Goal: Contribute content: Contribute content

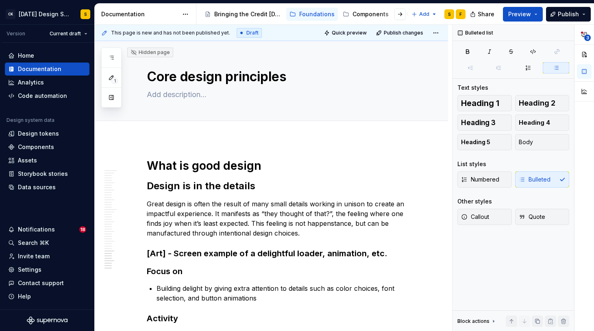
scroll to position [1698, 0]
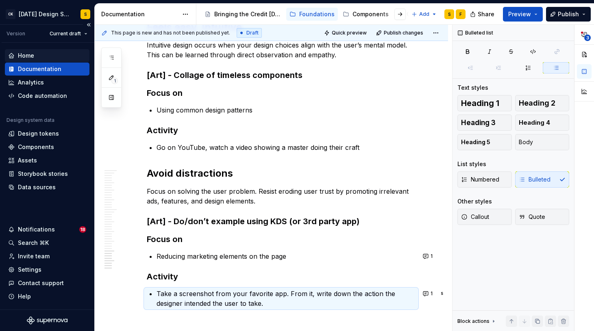
click at [32, 52] on div "Home" at bounding box center [26, 56] width 16 height 8
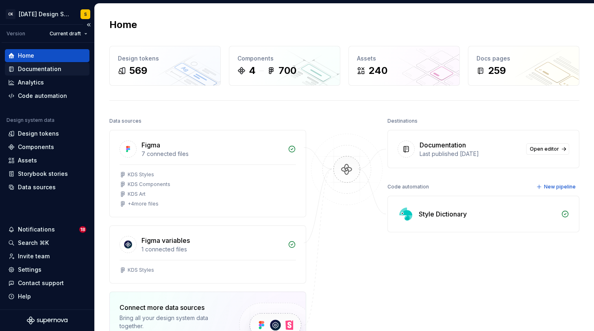
click at [46, 68] on div "Documentation" at bounding box center [39, 69] width 43 height 8
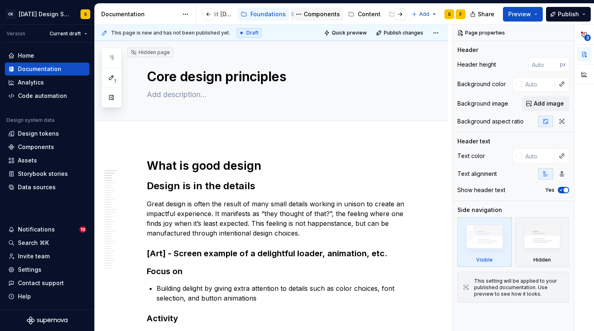
scroll to position [0, 85]
click at [227, 14] on div at bounding box center [215, 14] width 31 height 15
click at [238, 15] on div "Foundations" at bounding box center [231, 14] width 35 height 8
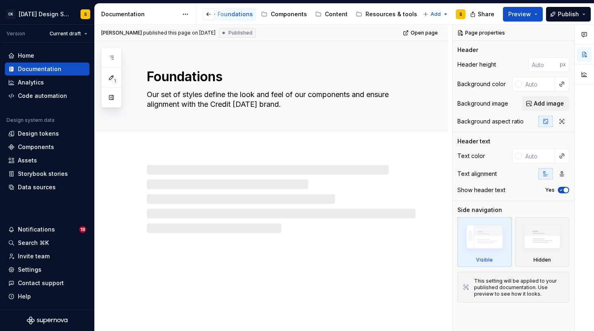
scroll to position [0, 74]
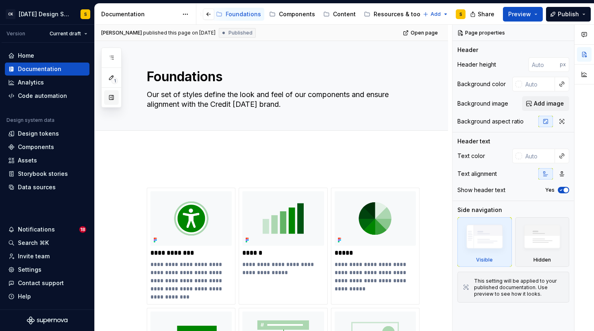
click at [112, 98] on button "button" at bounding box center [111, 97] width 15 height 15
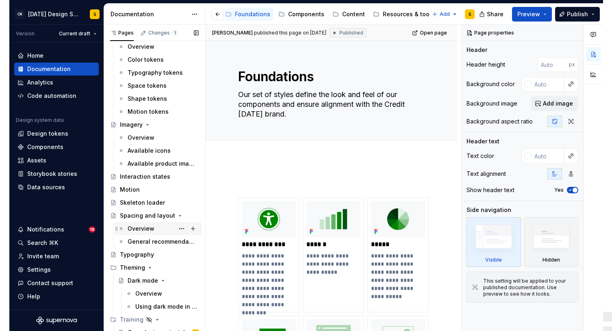
scroll to position [129, 0]
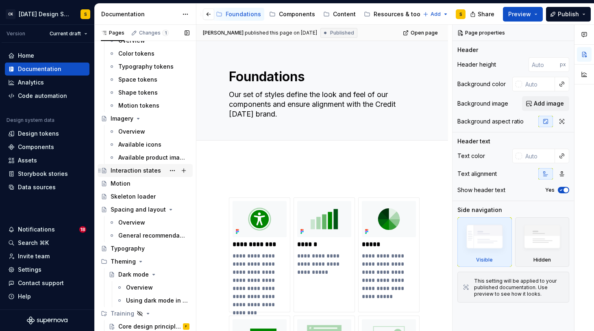
click at [134, 174] on div "Interaction states" at bounding box center [136, 171] width 50 height 8
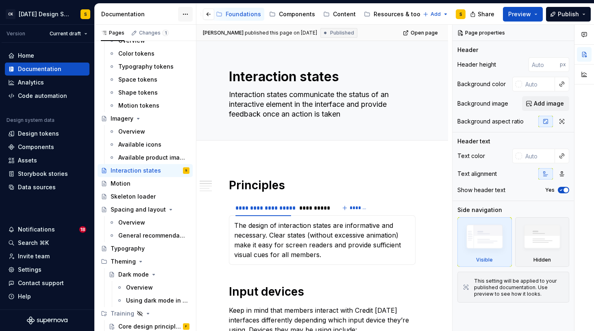
click at [184, 16] on html "CK [DATE] Design System S Version Current draft Home Documentation Analytics Co…" at bounding box center [297, 165] width 594 height 331
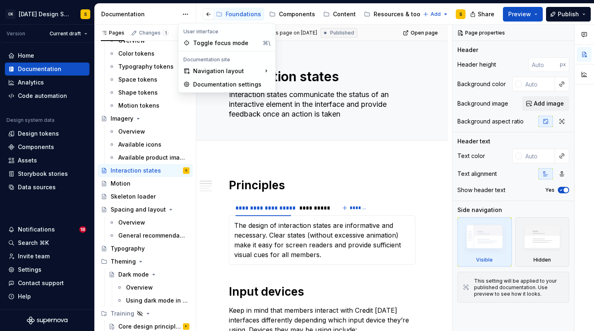
click at [160, 11] on html "CK [DATE] Design System S Version Current draft Home Documentation Analytics Co…" at bounding box center [297, 165] width 594 height 331
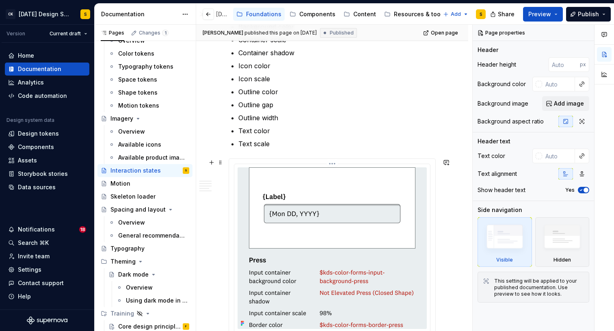
scroll to position [495, 0]
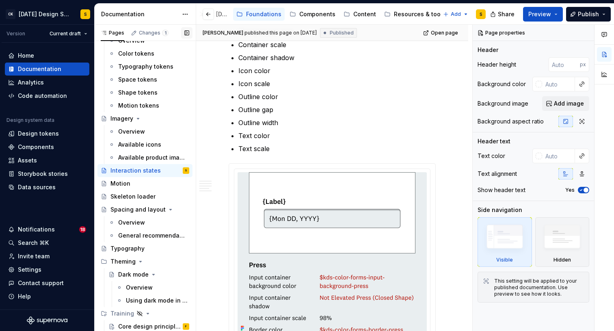
click at [187, 33] on button "button" at bounding box center [186, 32] width 11 height 11
type textarea "*"
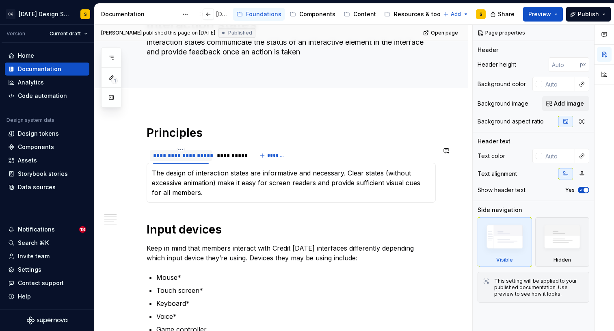
scroll to position [54, 0]
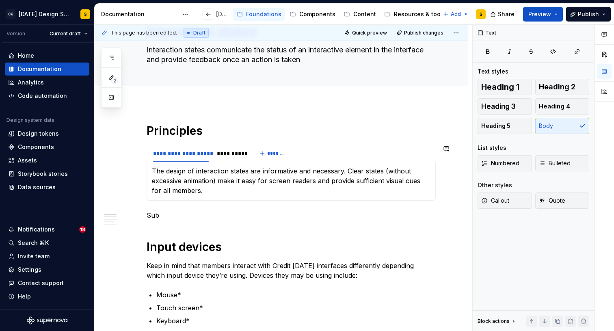
scroll to position [44, 0]
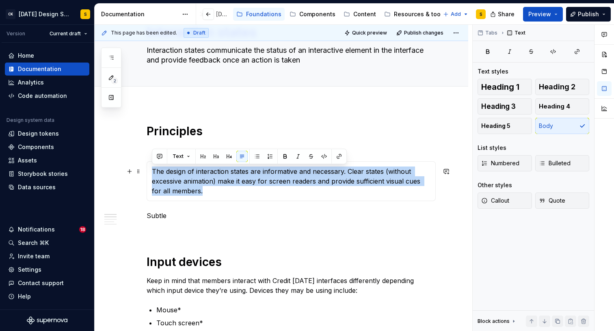
drag, startPoint x: 195, startPoint y: 192, endPoint x: 151, endPoint y: 174, distance: 47.6
click at [151, 174] on div "The design of interaction states are informative and necessary. Clear states (w…" at bounding box center [291, 181] width 289 height 40
copy p "The design of interaction states are informative and necessary. Clear states (w…"
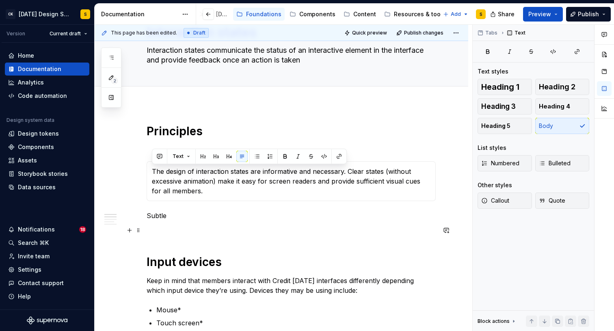
click at [160, 228] on p at bounding box center [291, 231] width 289 height 10
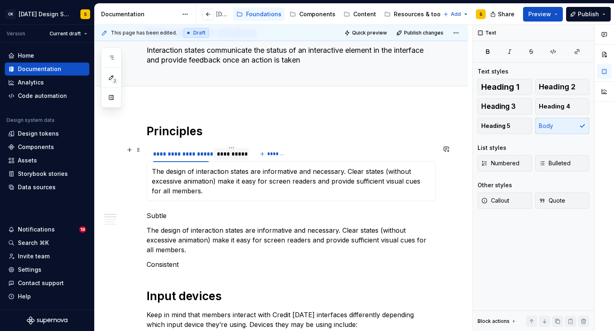
click at [228, 154] on div "**********" at bounding box center [231, 154] width 29 height 8
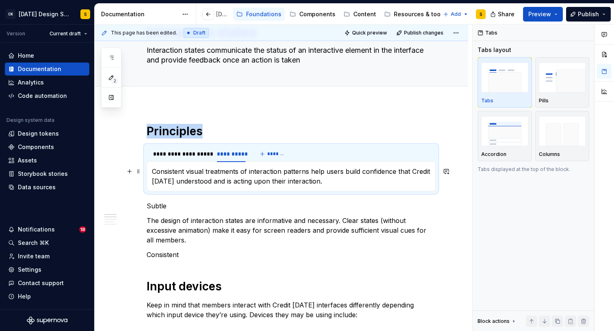
click at [207, 183] on p "Consistent visual treatments of interaction patterns help users build confidenc…" at bounding box center [291, 177] width 279 height 20
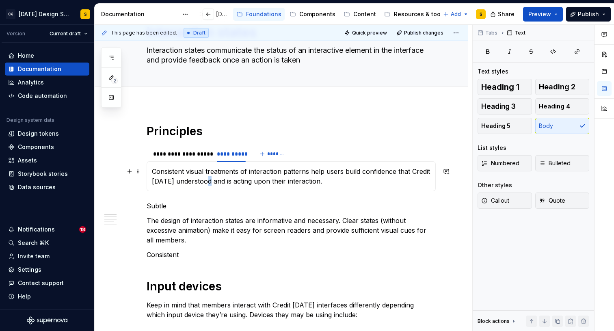
click at [207, 183] on p "Consistent visual treatments of interaction patterns help users build confidenc…" at bounding box center [291, 177] width 279 height 20
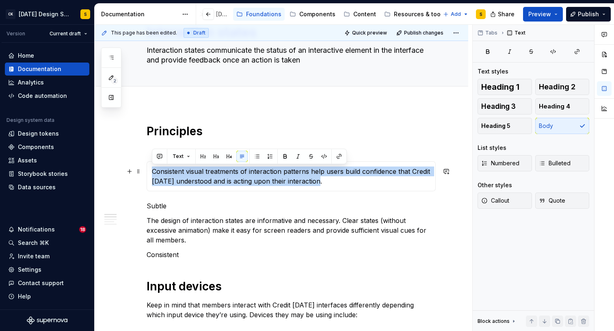
click at [207, 183] on p "Consistent visual treatments of interaction patterns help users build confidenc…" at bounding box center [291, 177] width 279 height 20
copy p "Consistent visual treatments of interaction patterns help users build confidenc…"
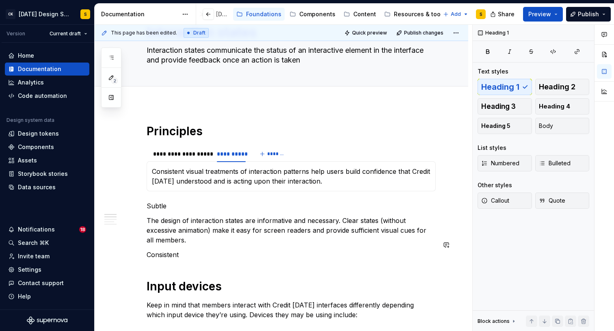
click at [184, 250] on p "Consistent" at bounding box center [291, 255] width 289 height 10
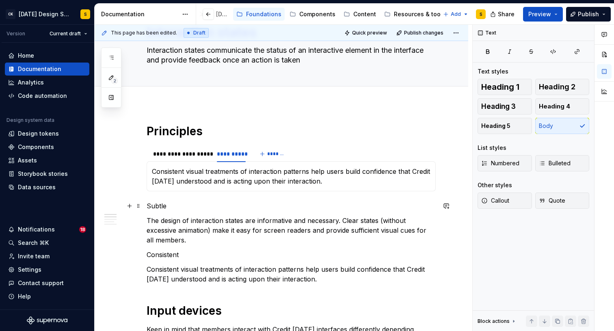
click at [237, 202] on p "Subtle" at bounding box center [291, 206] width 289 height 10
click at [435, 169] on div "The design of interaction states are informative and necessary. Clear states (w…" at bounding box center [291, 176] width 289 height 30
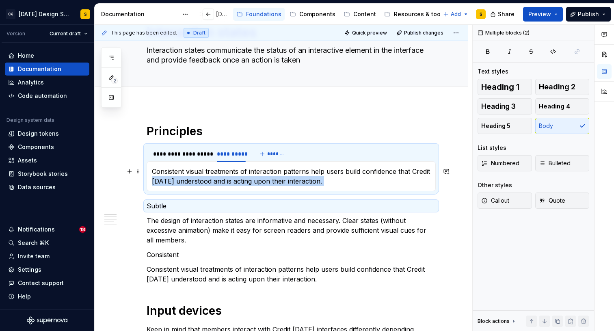
drag, startPoint x: 156, startPoint y: 197, endPoint x: 152, endPoint y: 179, distance: 17.9
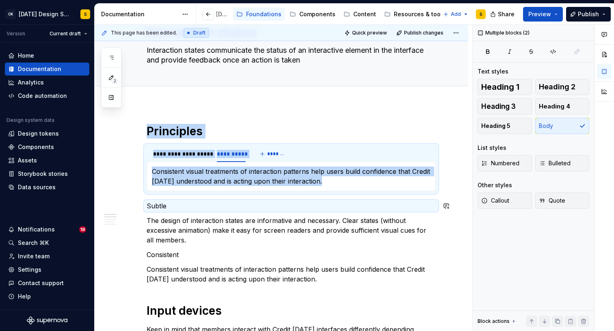
click at [161, 204] on p "Subtle" at bounding box center [291, 206] width 289 height 10
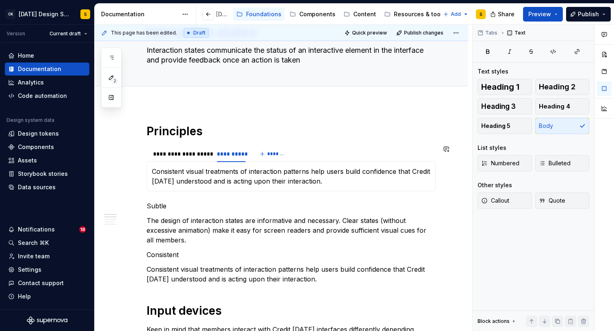
click at [187, 162] on div "The design of interaction states are informative and necessary. Clear states (w…" at bounding box center [291, 176] width 289 height 30
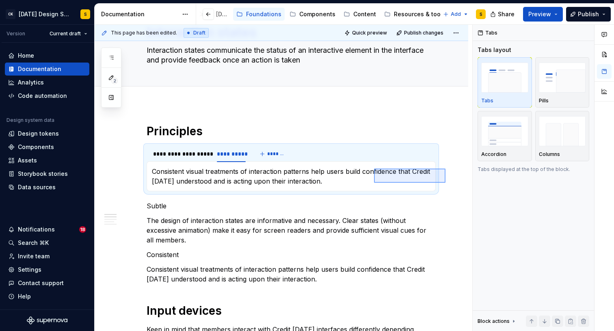
drag, startPoint x: 446, startPoint y: 183, endPoint x: 374, endPoint y: 169, distance: 72.9
click at [374, 169] on div "**********" at bounding box center [284, 178] width 378 height 307
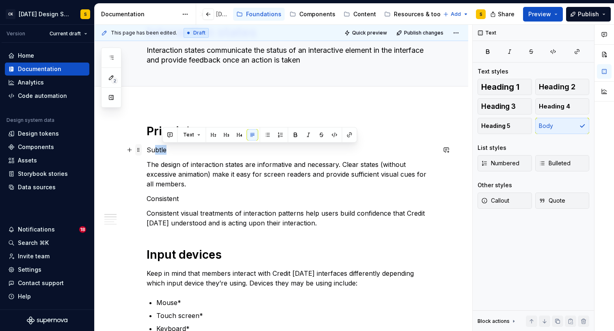
drag, startPoint x: 170, startPoint y: 150, endPoint x: 137, endPoint y: 150, distance: 33.3
click at [151, 150] on p "Subtle" at bounding box center [291, 150] width 289 height 10
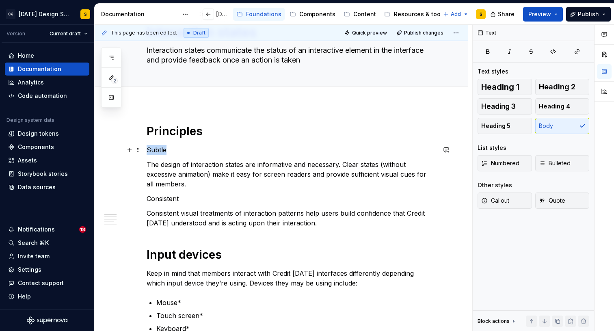
click at [151, 150] on p "Subtle" at bounding box center [291, 150] width 289 height 10
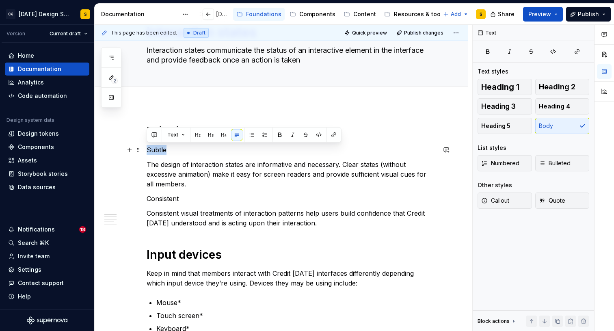
click at [151, 150] on p "Subtle" at bounding box center [291, 150] width 289 height 10
click at [221, 134] on button "button" at bounding box center [223, 134] width 11 height 11
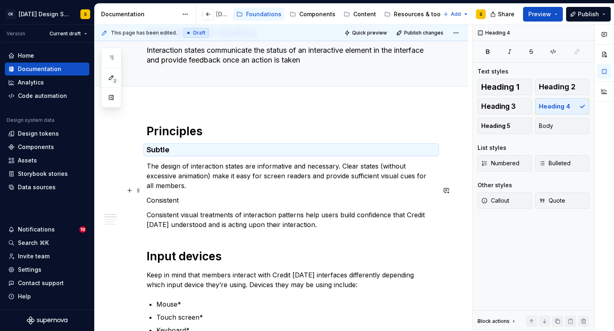
click at [175, 195] on p "Consistent" at bounding box center [291, 200] width 289 height 10
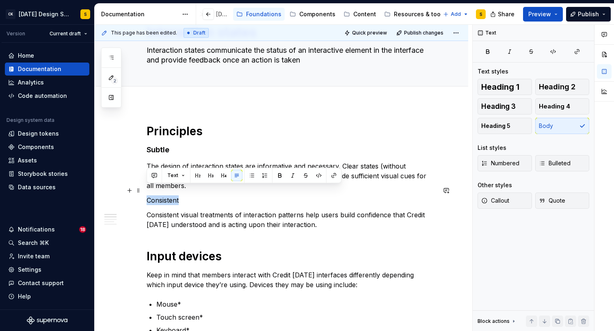
click at [175, 195] on p "Consistent" at bounding box center [291, 200] width 289 height 10
click at [224, 176] on button "button" at bounding box center [223, 175] width 11 height 11
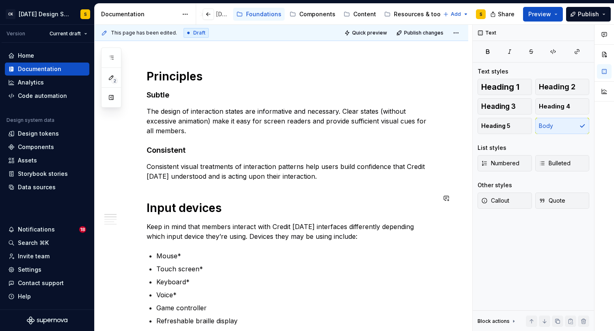
scroll to position [104, 0]
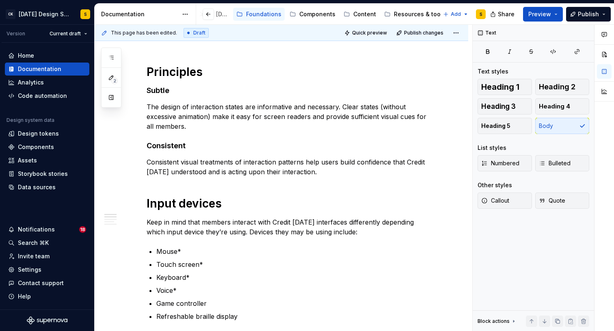
type textarea "*"
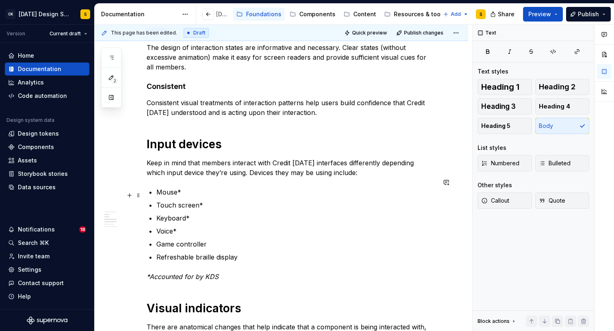
scroll to position [165, 0]
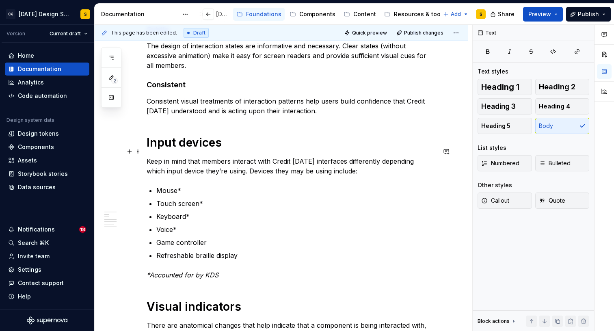
click at [219, 156] on p "Keep in mind that members interact with Credit [DATE] interfaces differently de…" at bounding box center [291, 166] width 289 height 20
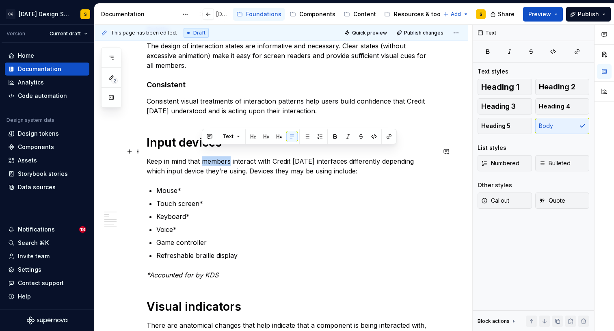
click at [219, 156] on p "Keep in mind that members interact with Credit [DATE] interfaces differently de…" at bounding box center [291, 166] width 289 height 20
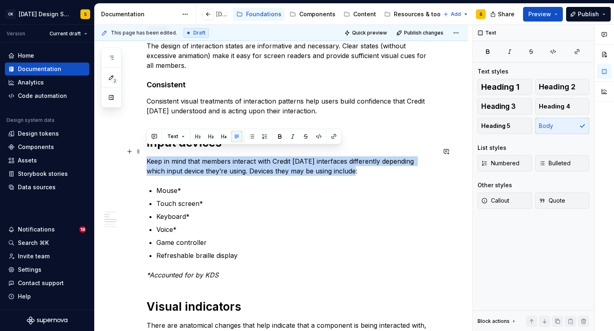
click at [219, 156] on p "Keep in mind that members interact with Credit [DATE] interfaces differently de…" at bounding box center [291, 166] width 289 height 20
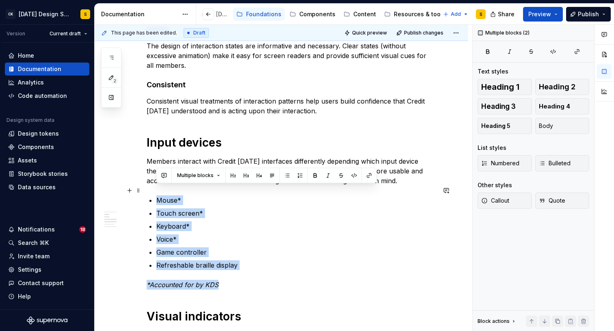
drag, startPoint x: 220, startPoint y: 277, endPoint x: 146, endPoint y: 190, distance: 114.5
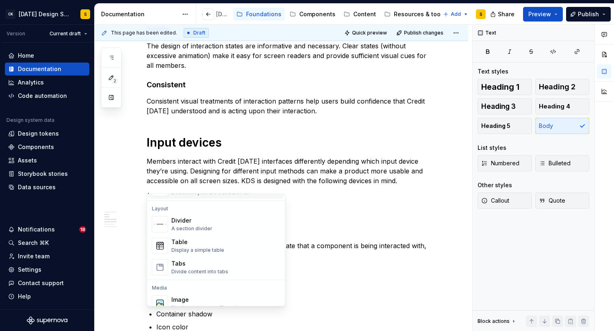
scroll to position [261, 0]
click at [185, 241] on div "Table" at bounding box center [197, 240] width 53 height 8
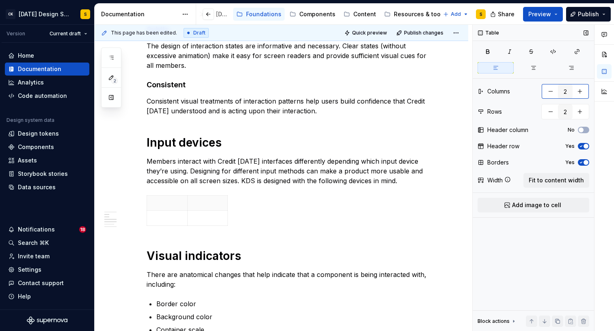
click at [584, 90] on button "button" at bounding box center [580, 91] width 15 height 15
type input "4"
click at [548, 113] on button "button" at bounding box center [551, 111] width 15 height 15
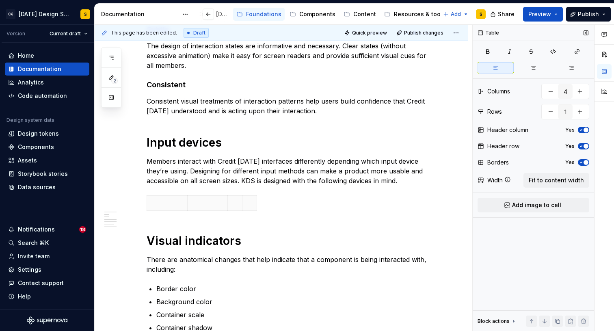
click at [582, 130] on icon "button" at bounding box center [582, 130] width 2 height 1
click at [582, 111] on button "button" at bounding box center [580, 111] width 15 height 15
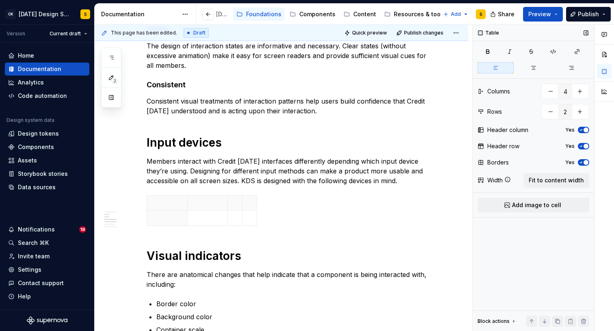
click at [584, 128] on span "button" at bounding box center [586, 130] width 5 height 5
click at [583, 145] on icon "button" at bounding box center [581, 146] width 7 height 5
click at [550, 115] on button "button" at bounding box center [551, 111] width 15 height 15
type input "1"
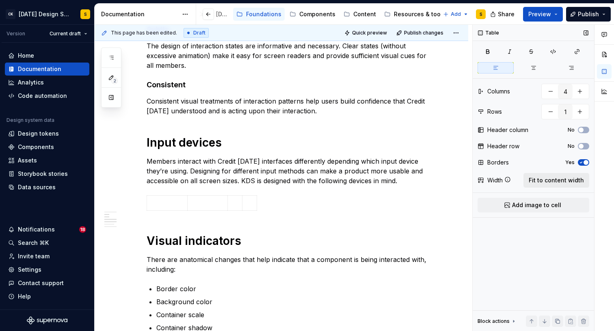
click at [565, 180] on span "Fit to content width" at bounding box center [556, 180] width 55 height 8
click at [520, 202] on span "Add image to cell" at bounding box center [536, 205] width 49 height 8
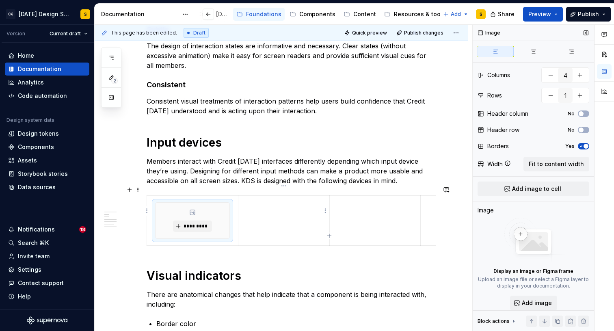
click at [321, 211] on td at bounding box center [283, 221] width 91 height 50
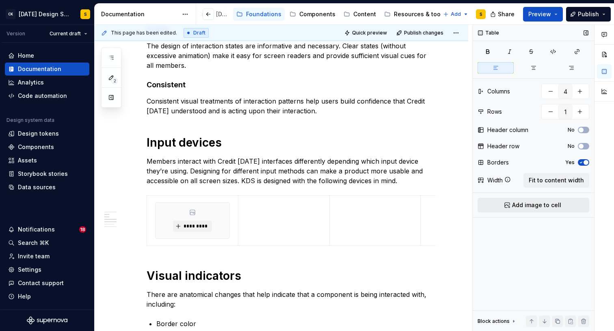
click at [529, 202] on span "Add image to cell" at bounding box center [536, 205] width 49 height 8
click at [379, 224] on td at bounding box center [375, 221] width 91 height 50
click at [517, 203] on span "Add image to cell" at bounding box center [536, 205] width 49 height 8
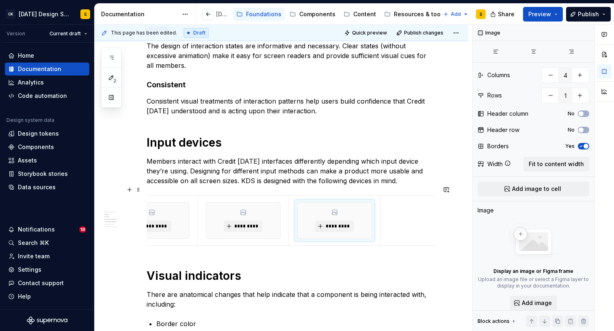
scroll to position [0, 72]
click at [373, 219] on td at bounding box center [394, 221] width 91 height 50
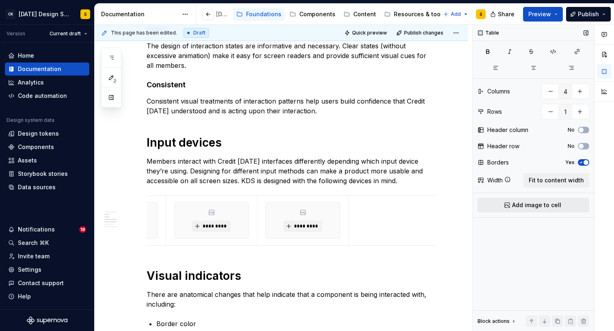
click at [556, 205] on span "Add image to cell" at bounding box center [536, 205] width 49 height 8
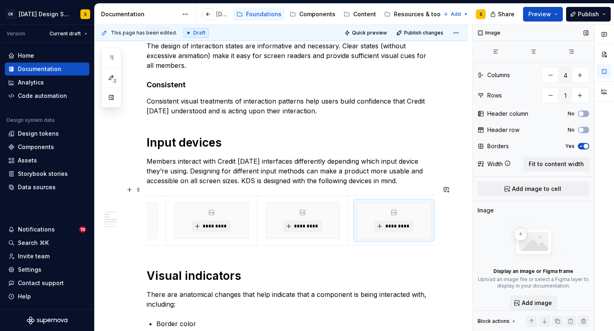
scroll to position [0, 0]
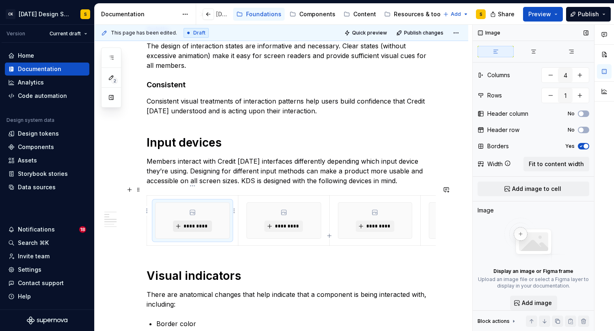
click at [204, 223] on span "*********" at bounding box center [195, 226] width 25 height 7
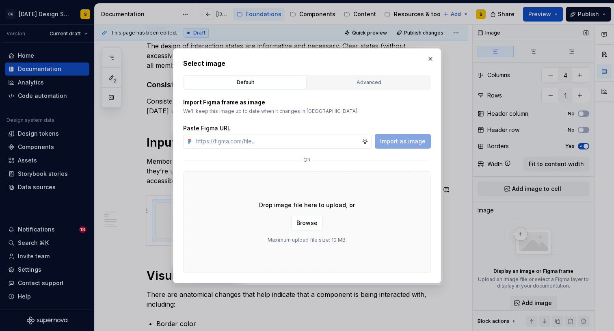
type textarea "*"
type input "[URL][DOMAIN_NAME]"
click at [388, 139] on span "Import as image" at bounding box center [403, 141] width 46 height 8
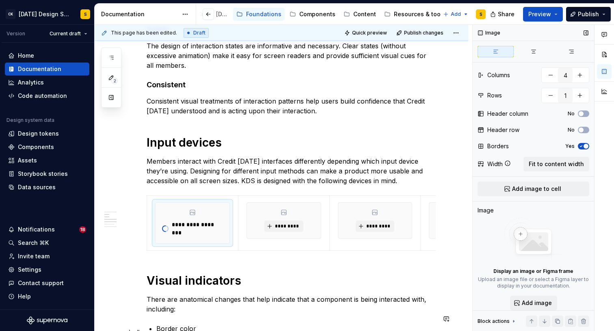
type textarea "*"
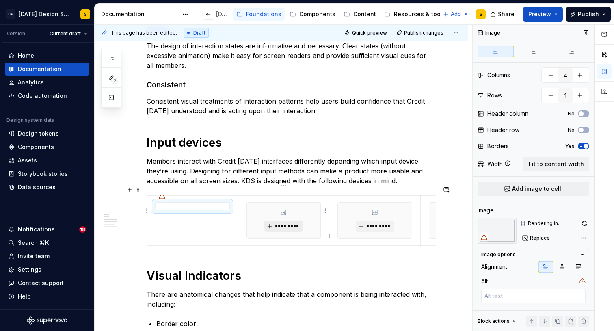
click at [283, 223] on span "*********" at bounding box center [287, 226] width 25 height 7
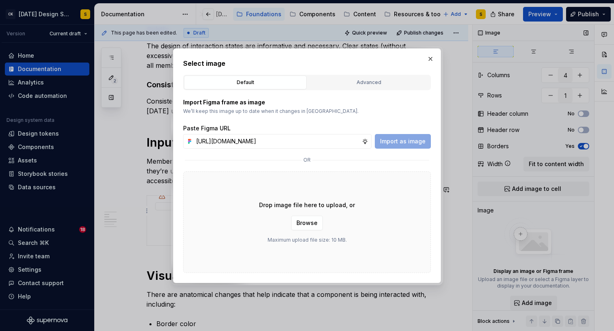
scroll to position [0, 180]
type input "[URL][DOMAIN_NAME]"
click at [393, 140] on span "Import as image" at bounding box center [403, 141] width 46 height 8
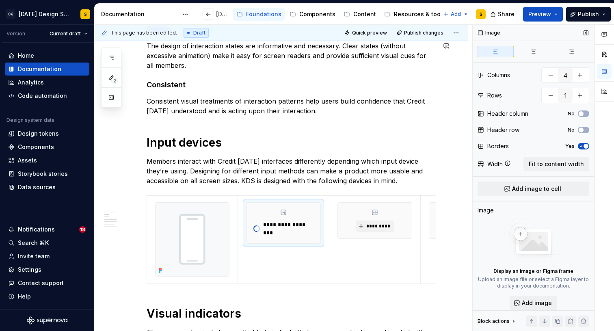
type textarea "*"
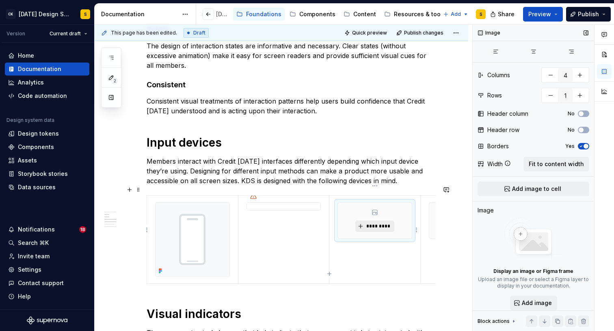
click at [369, 223] on span "*********" at bounding box center [378, 226] width 25 height 7
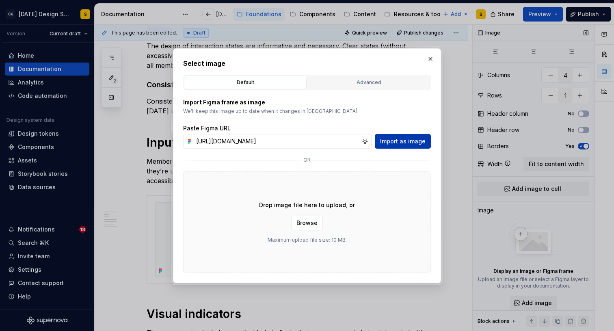
scroll to position [0, 180]
type input "[URL][DOMAIN_NAME]"
click at [420, 144] on span "Import as image" at bounding box center [403, 141] width 46 height 8
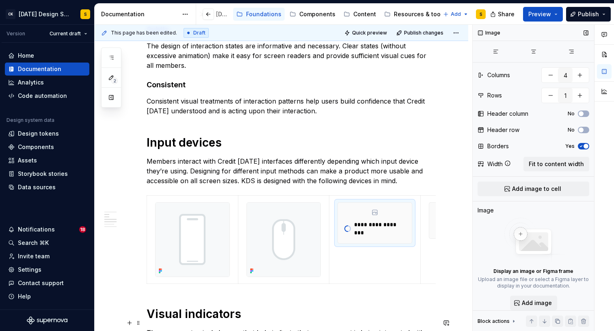
type textarea "*"
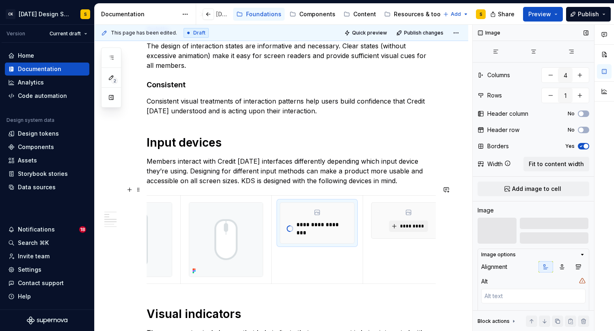
scroll to position [0, 72]
click at [388, 223] on span "*********" at bounding box center [397, 226] width 25 height 7
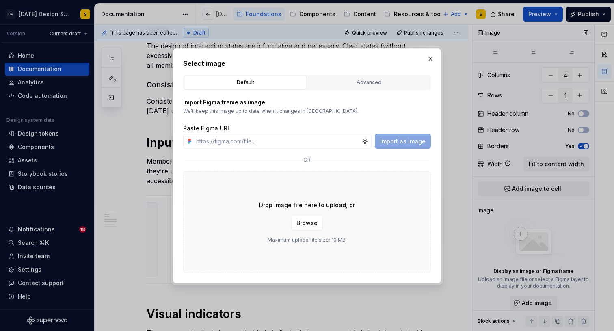
type input "[URL][DOMAIN_NAME]"
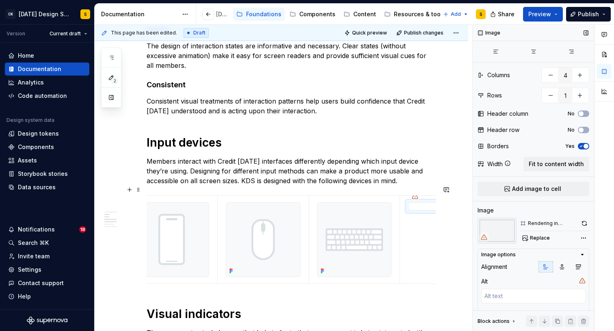
scroll to position [0, 0]
click at [172, 269] on div at bounding box center [192, 239] width 75 height 75
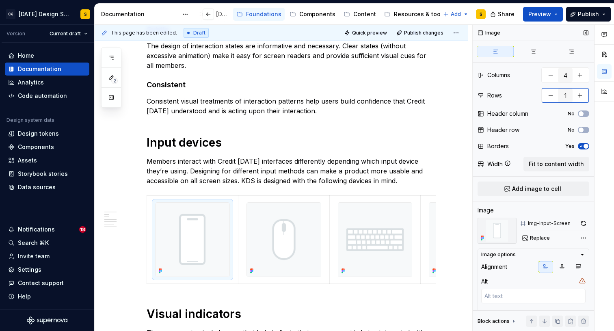
click at [581, 96] on button "button" at bounding box center [580, 95] width 15 height 15
type textarea "*"
type input "2"
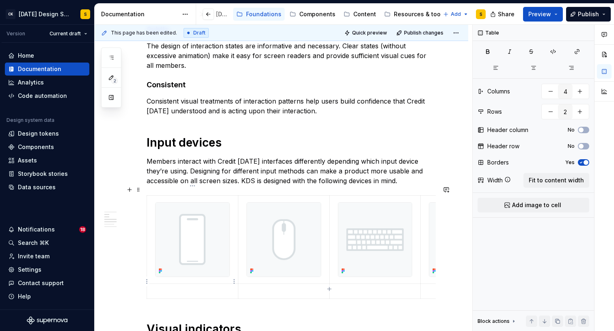
click at [189, 287] on p at bounding box center [192, 291] width 81 height 8
click at [267, 287] on p at bounding box center [283, 291] width 81 height 8
click at [352, 287] on p at bounding box center [375, 291] width 81 height 8
click at [191, 287] on p "Touchscreens" at bounding box center [192, 291] width 81 height 8
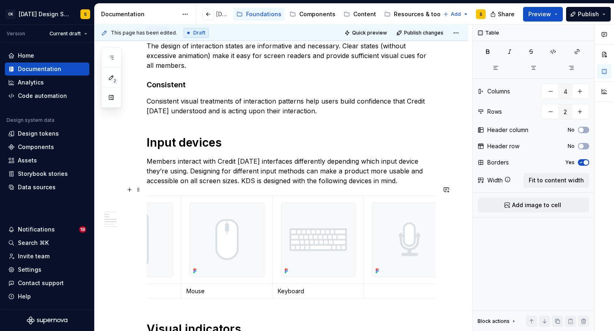
scroll to position [0, 72]
click at [367, 287] on p at bounding box center [394, 291] width 81 height 8
click at [364, 287] on p "Voice" at bounding box center [394, 291] width 81 height 8
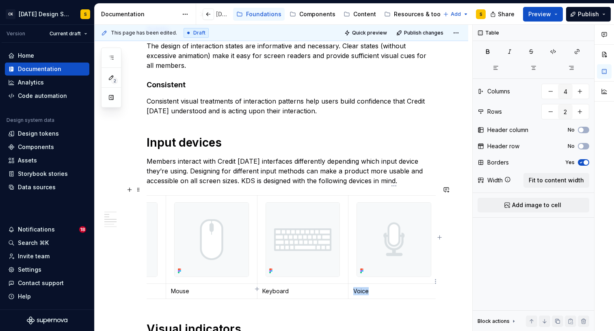
click at [364, 287] on p "Voice" at bounding box center [394, 291] width 81 height 8
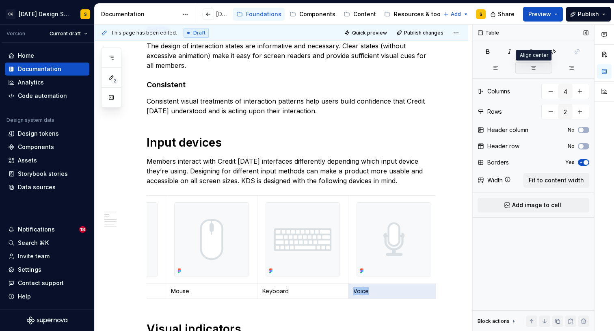
click at [535, 68] on icon "button" at bounding box center [534, 68] width 7 height 7
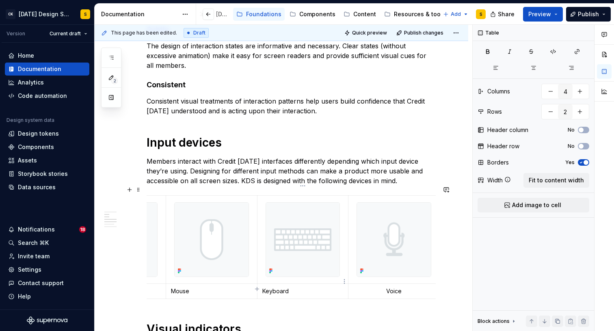
click at [276, 287] on p "Keyboard" at bounding box center [302, 291] width 81 height 8
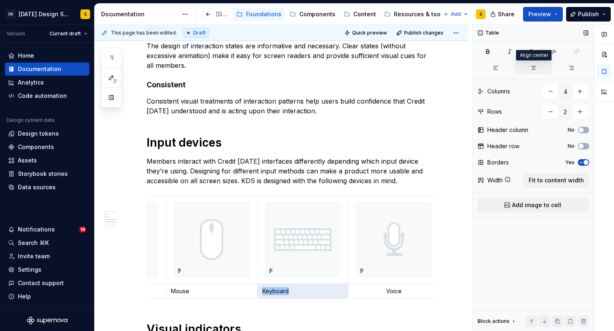
click at [533, 67] on icon "button" at bounding box center [534, 68] width 7 height 7
click at [187, 287] on p "Mouse" at bounding box center [211, 291] width 81 height 8
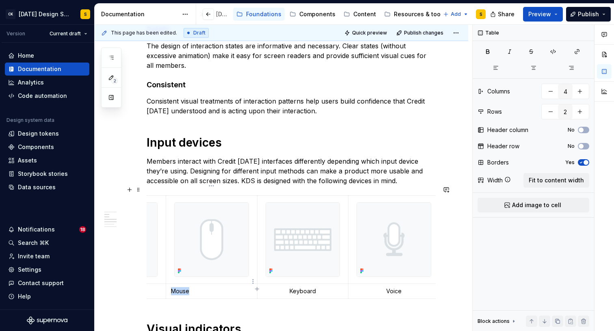
click at [187, 287] on p "Mouse" at bounding box center [211, 291] width 81 height 8
click at [536, 65] on icon "button" at bounding box center [534, 68] width 7 height 7
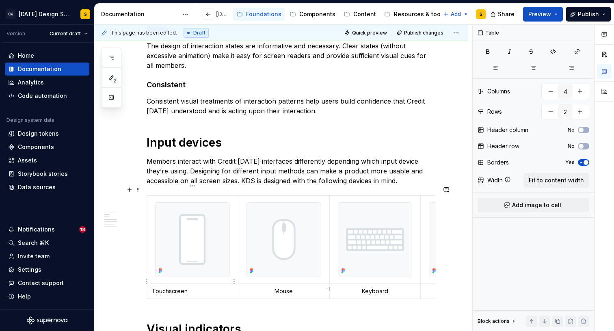
click at [183, 287] on p "Touchscreen" at bounding box center [192, 291] width 81 height 8
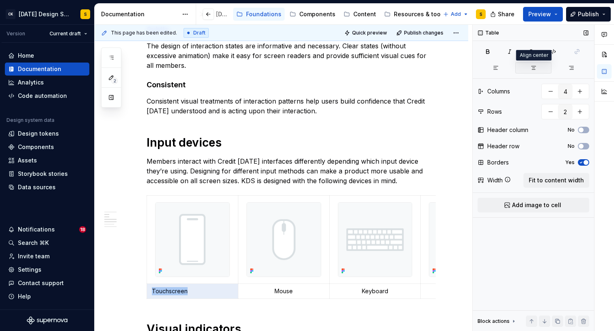
click at [534, 69] on icon "button" at bounding box center [534, 68] width 7 height 7
click at [585, 162] on span "button" at bounding box center [586, 162] width 5 height 5
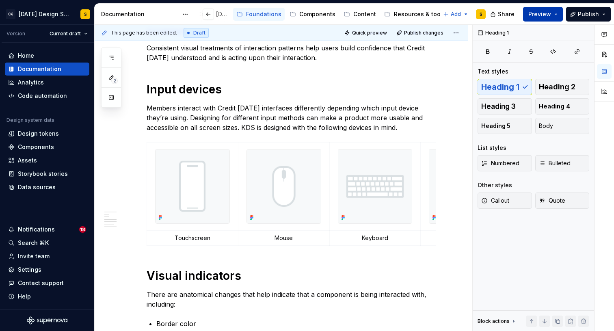
click at [558, 14] on button "Preview" at bounding box center [543, 14] width 40 height 15
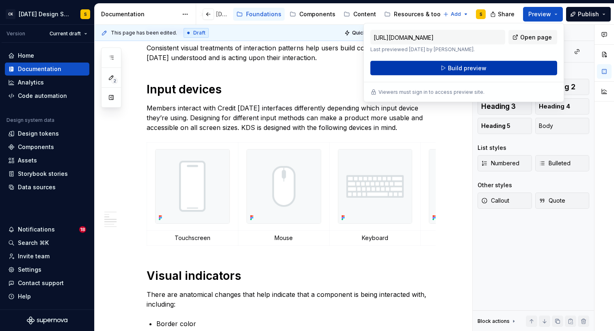
click at [520, 68] on button "Build preview" at bounding box center [464, 68] width 187 height 15
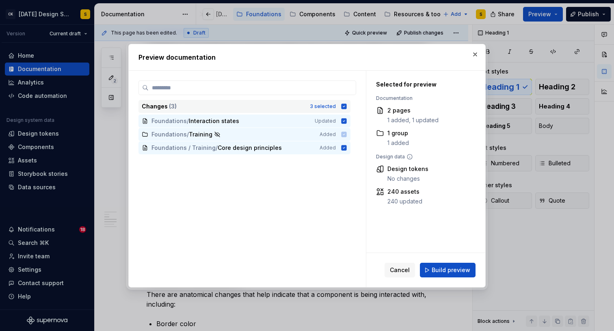
click at [347, 106] on icon at bounding box center [344, 106] width 7 height 7
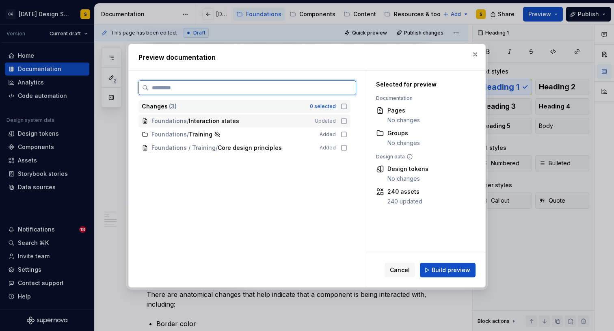
click at [347, 120] on icon at bounding box center [344, 121] width 7 height 7
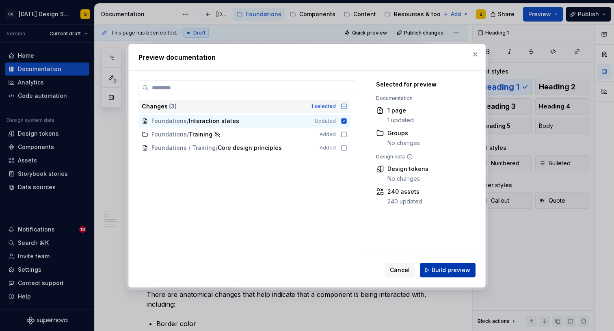
click at [436, 268] on span "Build preview" at bounding box center [451, 270] width 39 height 8
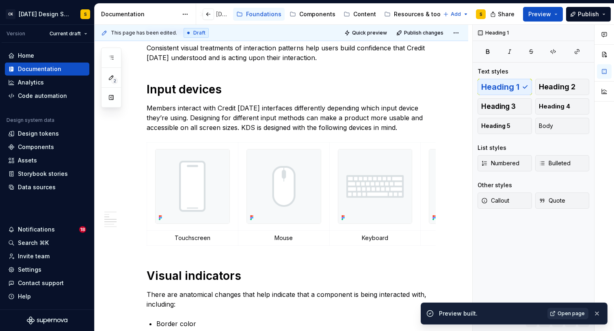
click at [559, 313] on link "Open page" at bounding box center [568, 313] width 41 height 11
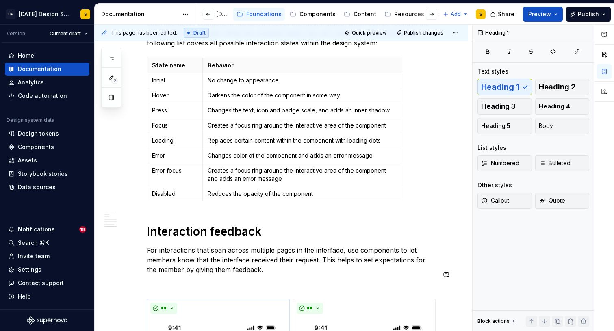
scroll to position [997, 0]
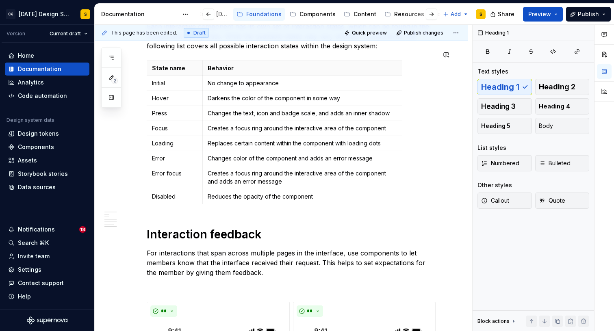
type textarea "*"
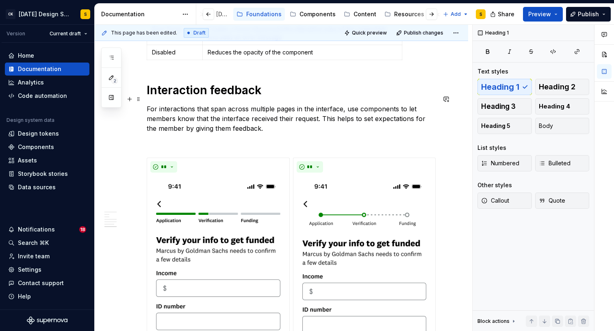
scroll to position [1011, 0]
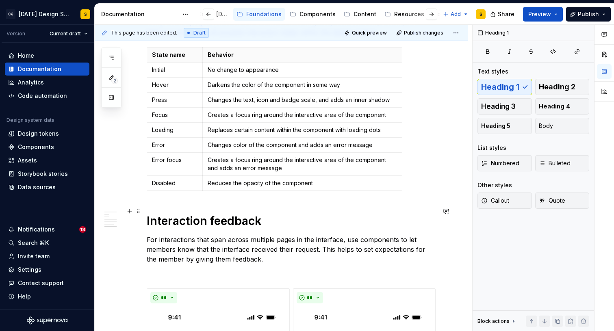
click at [258, 214] on h1 "Interaction feedback" at bounding box center [291, 221] width 289 height 15
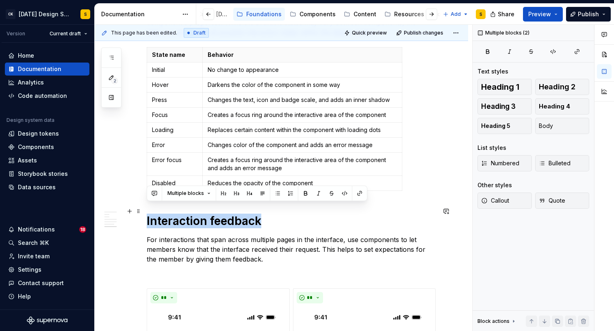
click at [258, 214] on h1 "Interaction feedback" at bounding box center [291, 221] width 289 height 15
copy h1 "Interaction feedback"
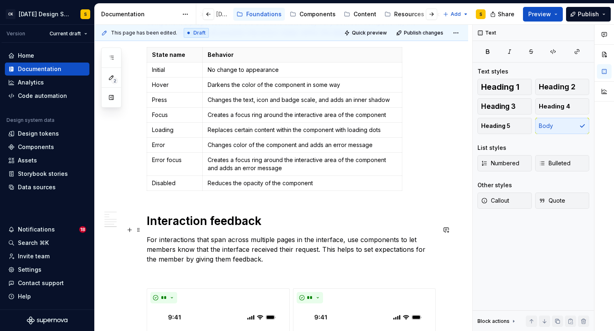
click at [221, 235] on p "For interactions that span across multiple pages in the interface, use componen…" at bounding box center [291, 249] width 289 height 29
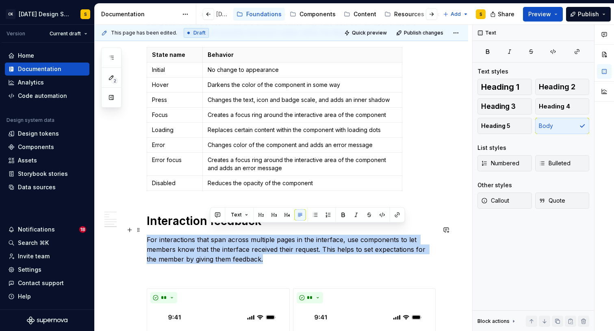
click at [221, 235] on p "For interactions that span across multiple pages in the interface, use componen…" at bounding box center [291, 249] width 289 height 29
copy p "For interactions that span across multiple pages in the interface, use componen…"
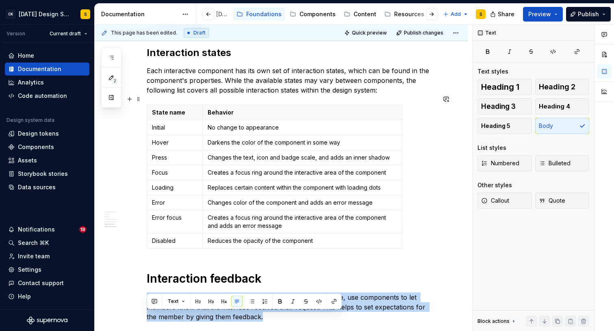
scroll to position [888, 0]
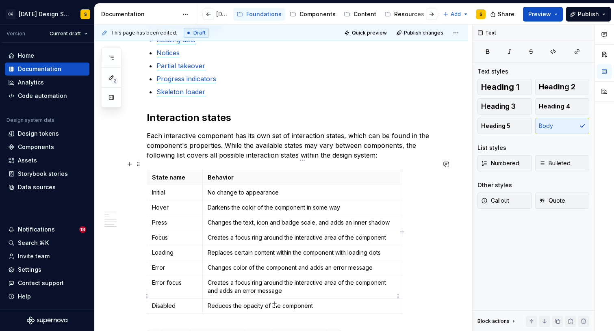
click at [312, 302] on p "Reduces the opacity of the component" at bounding box center [302, 306] width 189 height 8
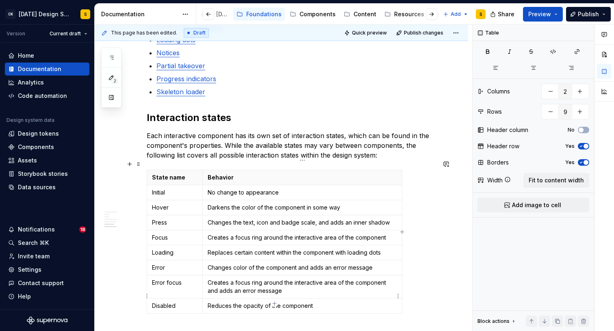
scroll to position [928, 0]
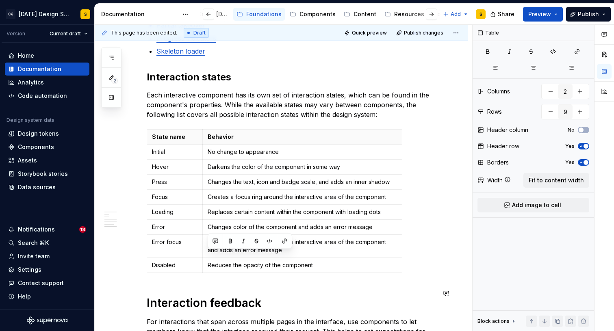
drag, startPoint x: 315, startPoint y: 298, endPoint x: 223, endPoint y: 267, distance: 97.8
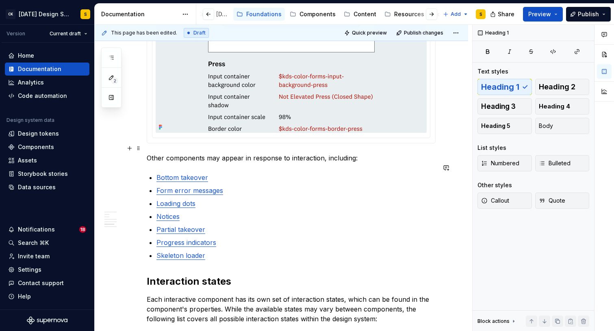
scroll to position [691, 0]
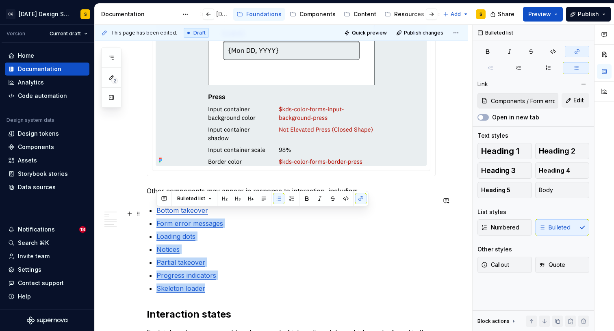
type input "Bottom takeover / Bottom takeover"
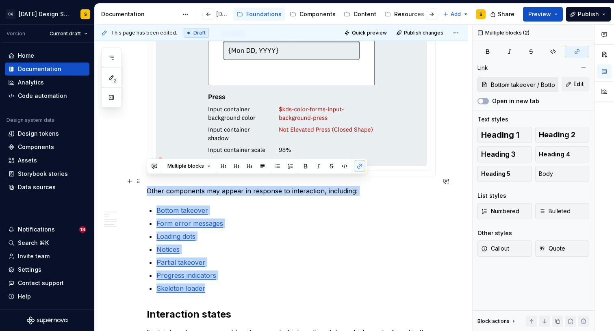
drag, startPoint x: 211, startPoint y: 279, endPoint x: 142, endPoint y: 184, distance: 117.5
click at [142, 184] on div "Principles Subtle The design of interaction states are informative and necessar…" at bounding box center [281, 265] width 373 height 1614
copy div "Other components may appear in response to interaction, including: Bottom takeo…"
click at [265, 219] on p "Form error messages" at bounding box center [295, 224] width 279 height 10
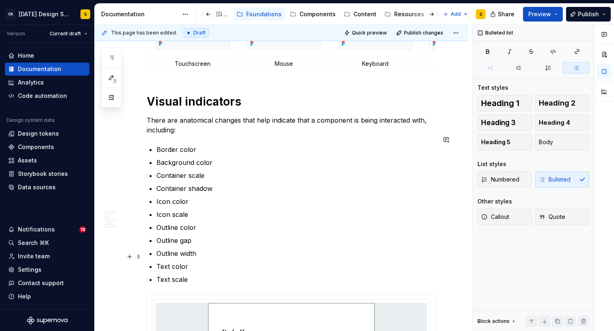
scroll to position [379, 0]
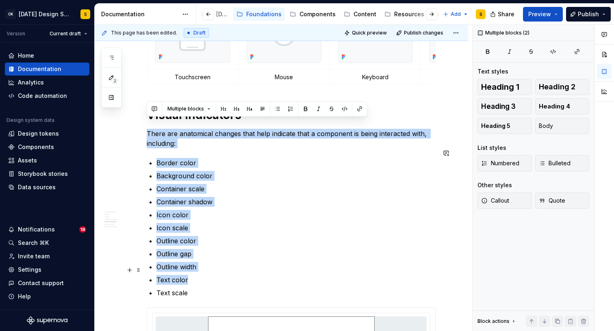
drag, startPoint x: 148, startPoint y: 125, endPoint x: 200, endPoint y: 270, distance: 154.6
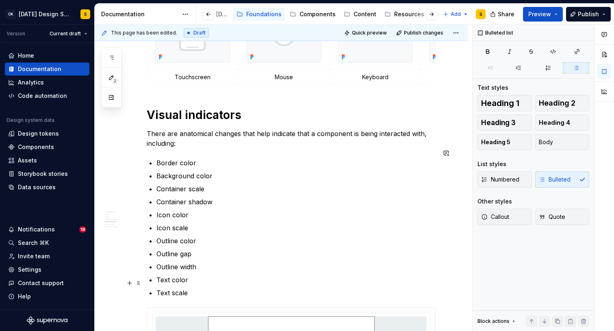
click at [189, 288] on p "Text scale" at bounding box center [295, 293] width 279 height 10
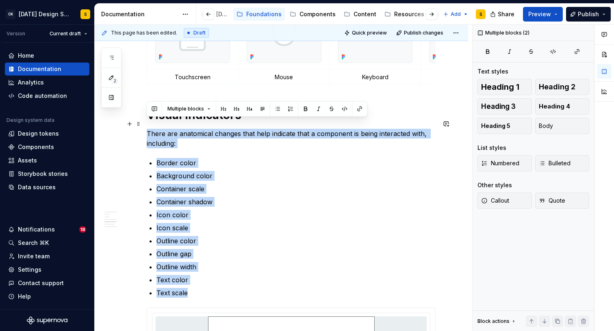
drag, startPoint x: 189, startPoint y: 284, endPoint x: 147, endPoint y: 127, distance: 162.3
copy div "There are anatomical changes that help indicate that a component is being inter…"
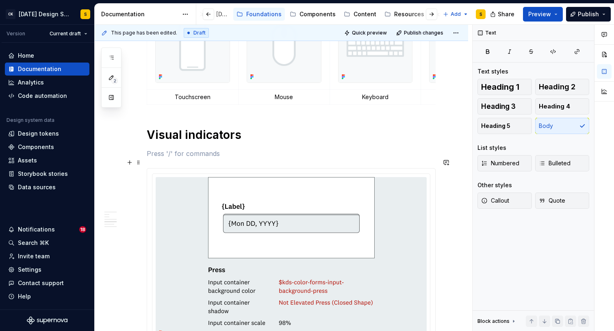
click at [436, 198] on div at bounding box center [291, 258] width 289 height 181
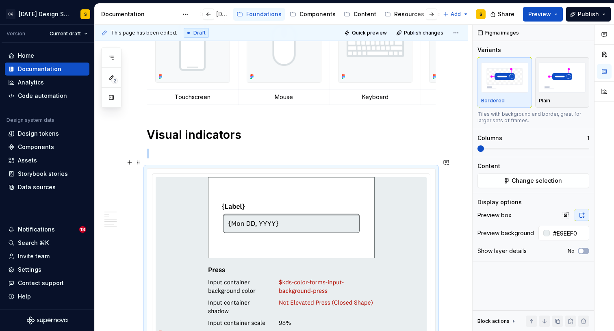
type textarea "*"
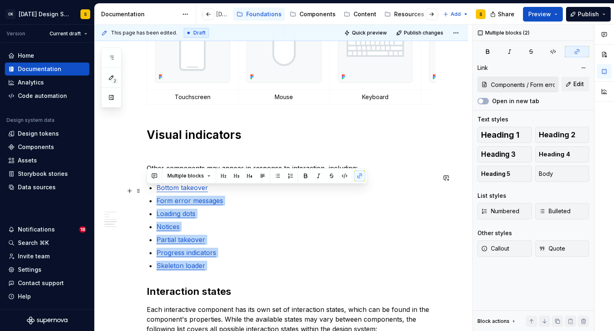
type input "Bottom takeover / Bottom takeover"
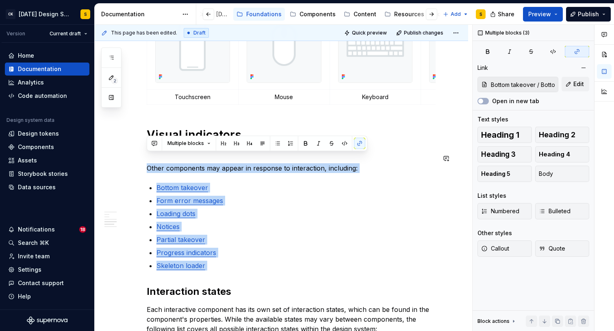
drag, startPoint x: 212, startPoint y: 263, endPoint x: 145, endPoint y: 152, distance: 129.2
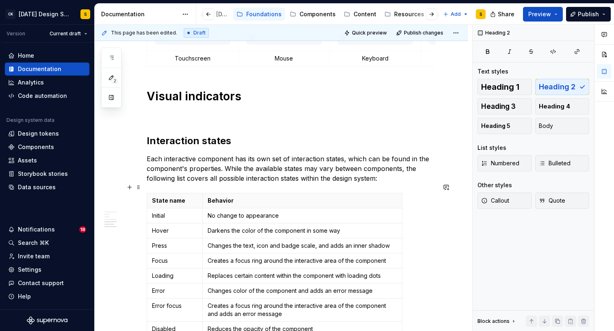
scroll to position [395, 0]
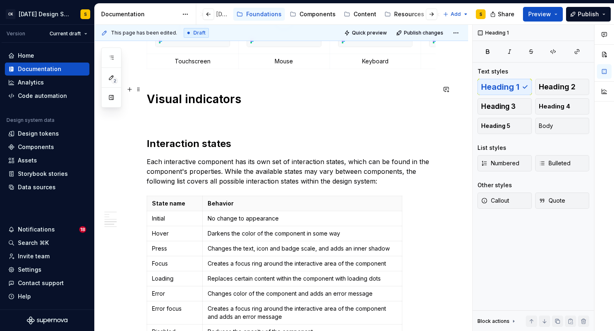
click at [202, 92] on h1 "Visual indicators" at bounding box center [291, 99] width 289 height 15
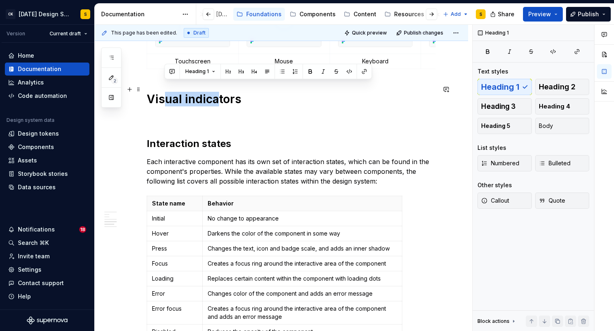
drag, startPoint x: 219, startPoint y: 89, endPoint x: 164, endPoint y: 89, distance: 54.4
click at [165, 92] on h1 "Visual indicators" at bounding box center [291, 99] width 289 height 15
click at [221, 137] on h2 "Interaction states" at bounding box center [291, 143] width 289 height 13
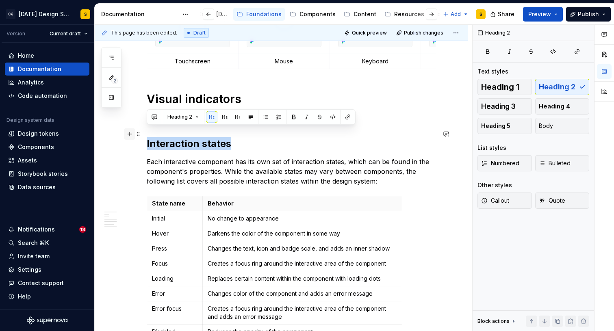
drag, startPoint x: 238, startPoint y: 134, endPoint x: 128, endPoint y: 132, distance: 110.1
click at [147, 132] on div "Principles Subtle The design of interaction states are informative and necessar…" at bounding box center [291, 288] width 289 height 1028
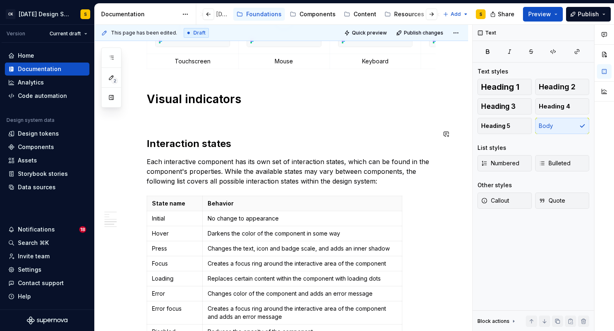
click at [178, 145] on div "Principles Subtle The design of interaction states are informative and necessar…" at bounding box center [291, 283] width 289 height 1019
click at [171, 120] on div "Principles Subtle The design of interaction states are informative and necessar…" at bounding box center [291, 283] width 289 height 1019
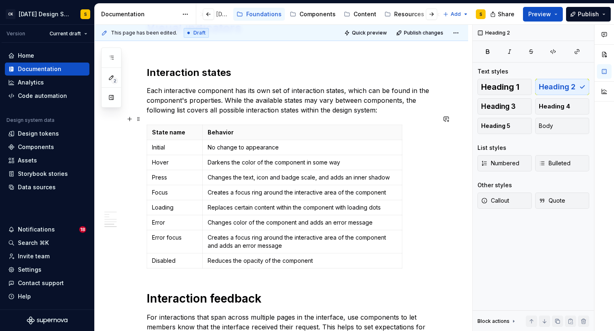
scroll to position [470, 0]
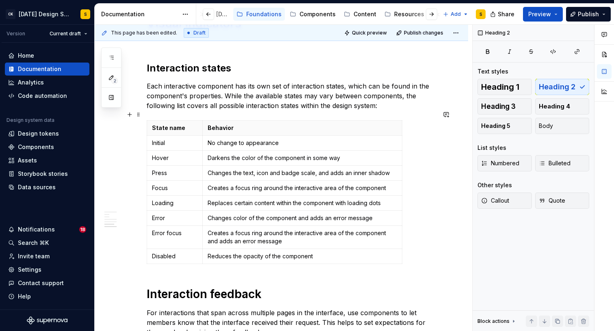
click at [406, 129] on div "State name Behavior Initial No change to appearance Hover Darkens the color of …" at bounding box center [291, 193] width 289 height 147
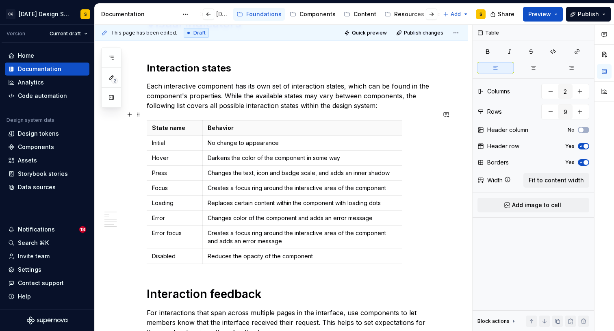
click at [410, 124] on div "State name Behavior Initial No change to appearance Hover Darkens the color of …" at bounding box center [291, 193] width 289 height 147
click at [414, 207] on div "State name Behavior Initial No change to appearance Hover Darkens the color of …" at bounding box center [291, 193] width 289 height 147
click at [406, 254] on div "State name Behavior Initial No change to appearance Hover Darkens the color of …" at bounding box center [291, 193] width 289 height 147
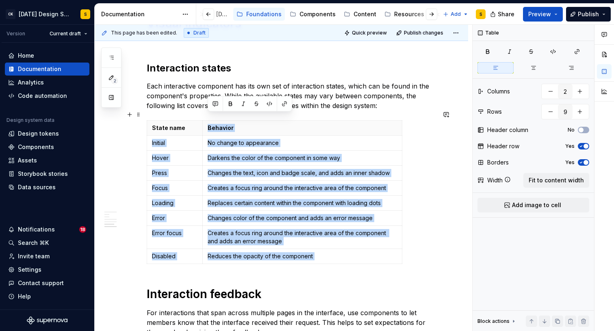
drag, startPoint x: 179, startPoint y: 260, endPoint x: 204, endPoint y: 111, distance: 151.7
click at [204, 111] on div "Principles Subtle The design of interaction states are informative and necessar…" at bounding box center [291, 207] width 289 height 1019
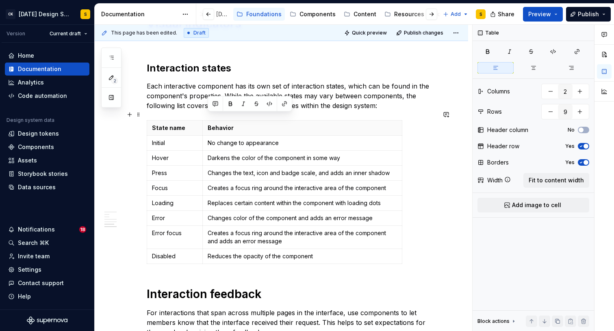
click at [405, 155] on div "State name Behavior Initial No change to appearance Hover Darkens the color of …" at bounding box center [291, 193] width 289 height 147
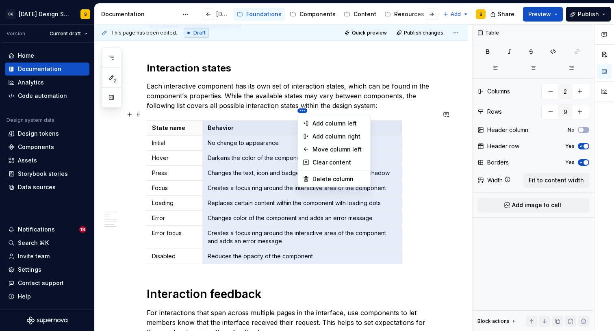
click at [304, 111] on html "CK [DATE] Design System S Version Current draft Home Documentation Analytics Co…" at bounding box center [307, 165] width 614 height 331
click at [319, 178] on div "Delete column" at bounding box center [338, 179] width 53 height 8
type input "1"
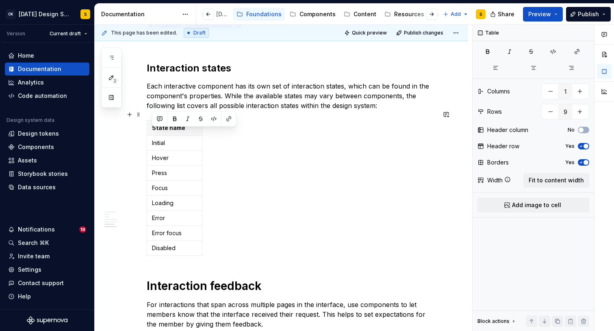
click at [230, 149] on div "State name Initial Hover Press Focus Loading Error Error focus Disabled" at bounding box center [291, 189] width 289 height 139
drag, startPoint x: 220, startPoint y: 163, endPoint x: 145, endPoint y: 140, distance: 77.9
click at [145, 140] on div "Principles Subtle The design of interaction states are informative and necessar…" at bounding box center [281, 248] width 373 height 1139
click at [218, 166] on div "State name Initial Hover Press Focus Loading Error Error focus Disabled" at bounding box center [291, 189] width 289 height 139
click at [176, 111] on html "CK [DATE] Design System S Version Current draft Home Documentation Analytics Co…" at bounding box center [307, 165] width 614 height 331
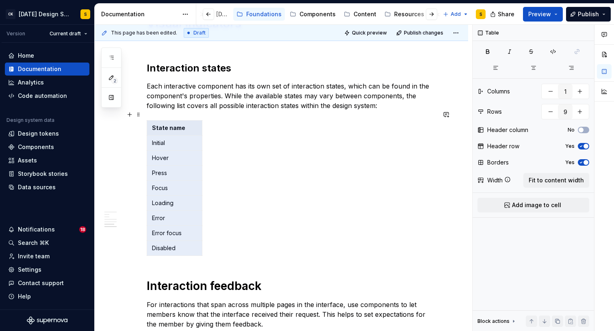
click at [219, 182] on html "CK [DATE] Design System S Version Current draft Home Documentation Analytics Co…" at bounding box center [307, 165] width 614 height 331
click at [208, 124] on div "State name Initial Hover Press Focus Loading Error Error focus Disabled" at bounding box center [291, 189] width 289 height 139
click at [217, 177] on div "State name Initial Hover Press Focus Loading Error Error focus Disabled" at bounding box center [291, 189] width 289 height 139
click at [230, 203] on div "State name Initial Hover Press Focus Loading Error Error focus Disabled" at bounding box center [291, 189] width 289 height 139
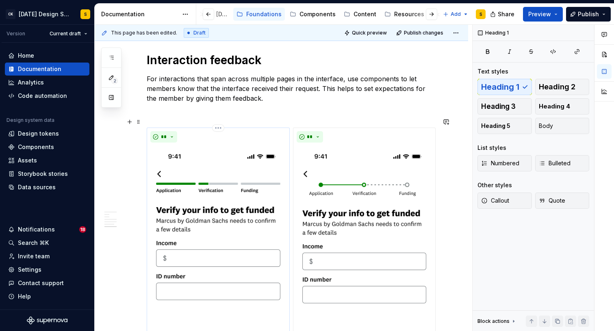
scroll to position [553, 0]
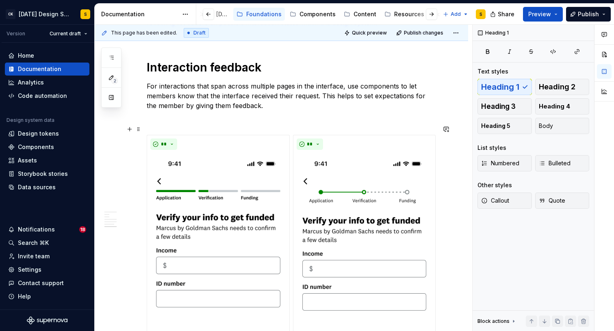
click at [444, 152] on div "**********" at bounding box center [281, 97] width 373 height 1003
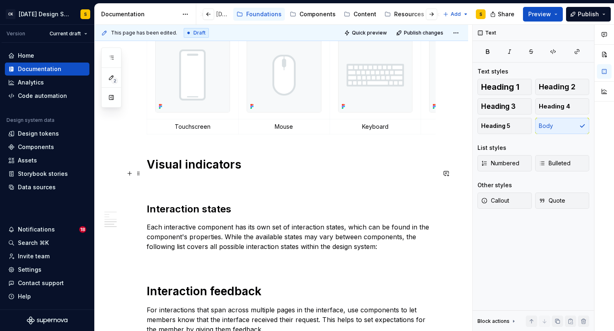
scroll to position [329, 0]
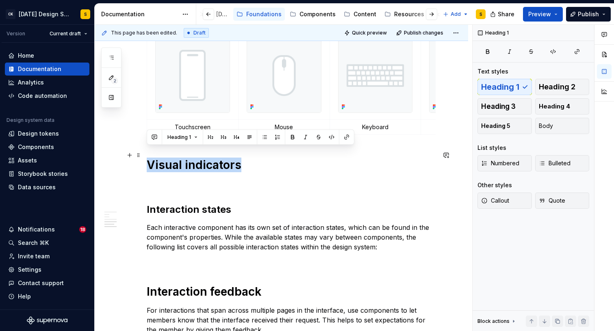
drag, startPoint x: 239, startPoint y: 157, endPoint x: 148, endPoint y: 155, distance: 91.0
click at [148, 158] on h1 "Visual indicators" at bounding box center [291, 165] width 289 height 15
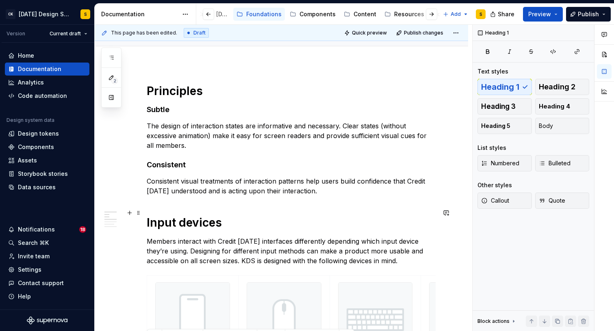
scroll to position [129, 0]
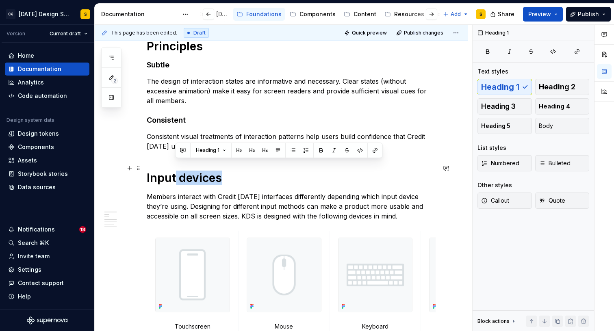
drag, startPoint x: 221, startPoint y: 171, endPoint x: 174, endPoint y: 168, distance: 46.8
click at [174, 171] on h1 "Input devices" at bounding box center [291, 178] width 289 height 15
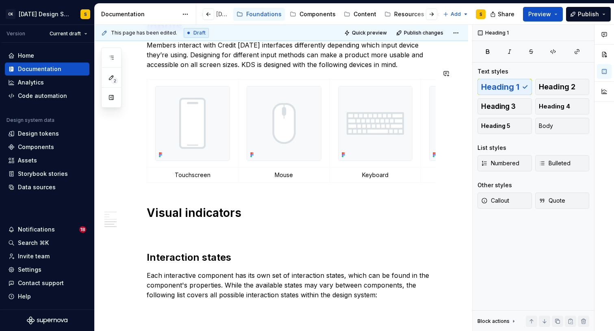
scroll to position [293, 0]
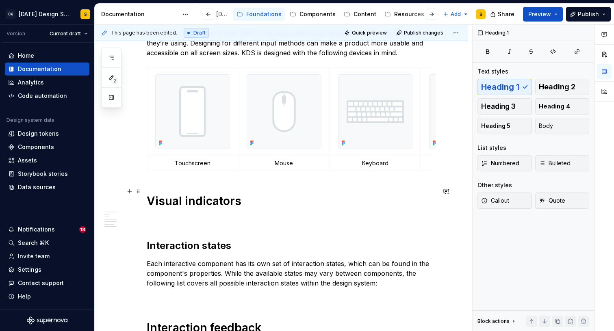
click at [200, 194] on h1 "Visual indicators" at bounding box center [291, 201] width 289 height 15
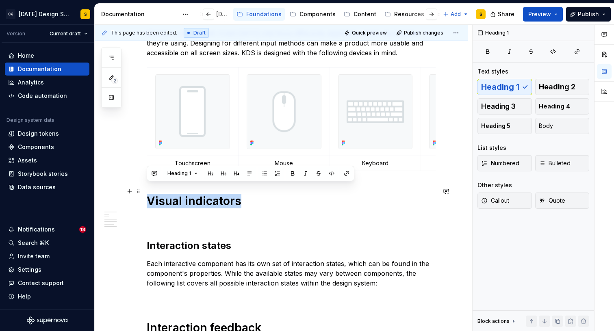
drag, startPoint x: 239, startPoint y: 192, endPoint x: 148, endPoint y: 191, distance: 91.0
click at [148, 194] on h1 "Visual indicators" at bounding box center [291, 201] width 289 height 15
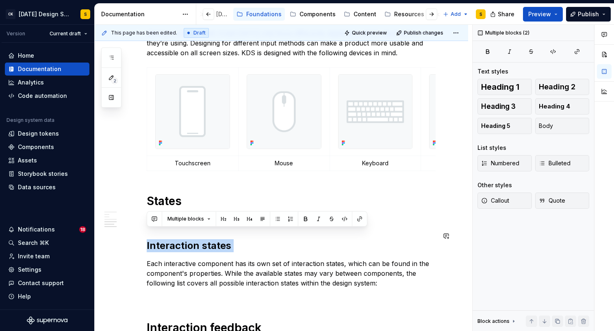
drag, startPoint x: 233, startPoint y: 243, endPoint x: 145, endPoint y: 215, distance: 92.3
click at [145, 215] on div "Principles Subtle The design of interaction states are informative and necessar…" at bounding box center [281, 175] width 373 height 638
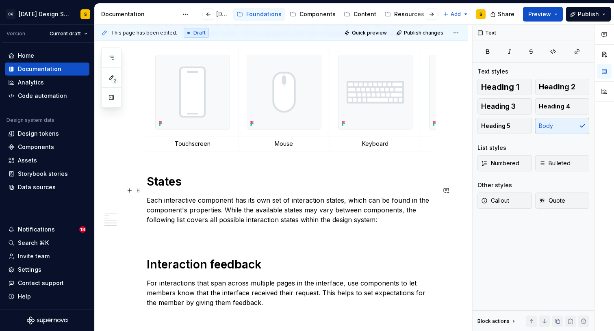
scroll to position [313, 0]
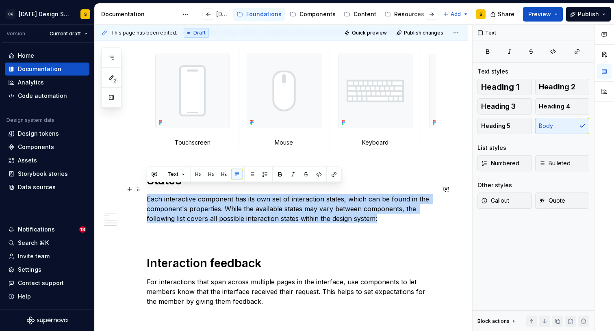
drag, startPoint x: 147, startPoint y: 189, endPoint x: 384, endPoint y: 209, distance: 236.9
click at [384, 209] on p "Each interactive component has its own set of interaction states, which can be …" at bounding box center [291, 208] width 289 height 29
copy p "Each interactive component has its own set of interaction states, which can be …"
click at [165, 212] on p "Each interactive component has its own set of interaction states, which can be …" at bounding box center [291, 208] width 289 height 29
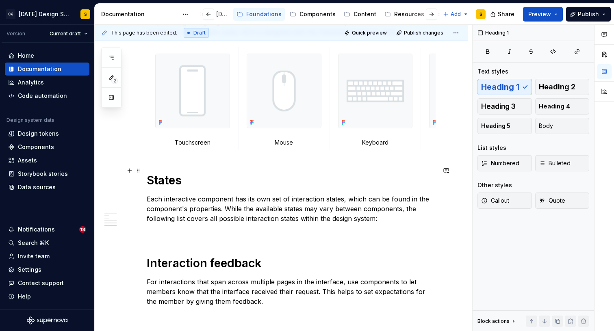
click at [174, 173] on h1 "States" at bounding box center [291, 180] width 289 height 15
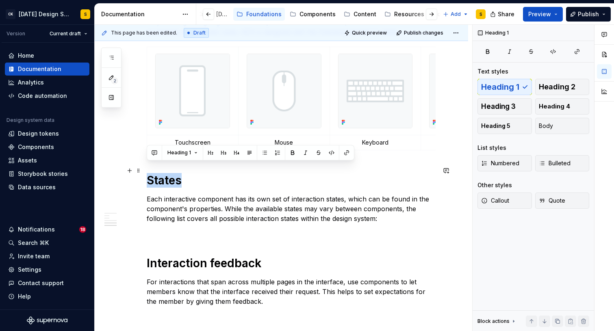
click at [174, 173] on h1 "States" at bounding box center [291, 180] width 289 height 15
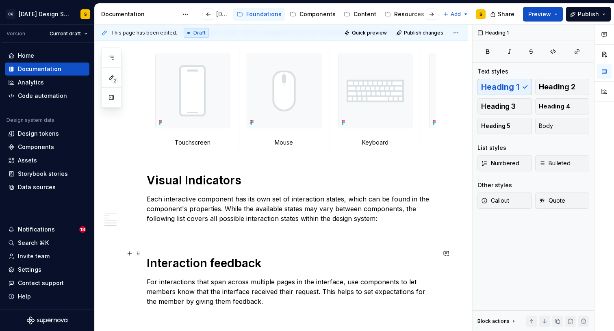
click at [227, 256] on h1 "Interaction feedback" at bounding box center [291, 263] width 289 height 15
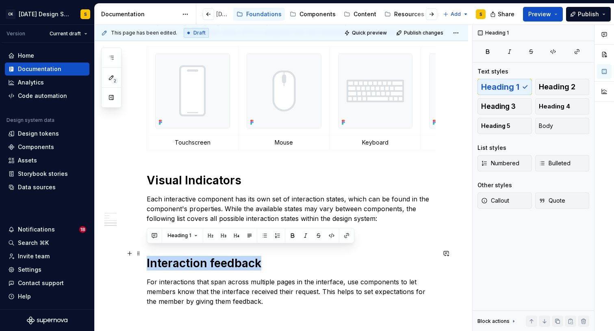
click at [227, 256] on h1 "Interaction feedback" at bounding box center [291, 263] width 289 height 15
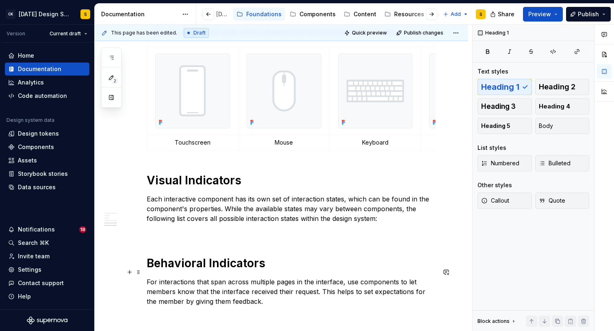
click at [222, 288] on p "For interactions that span across multiple pages in the interface, use componen…" at bounding box center [291, 291] width 289 height 29
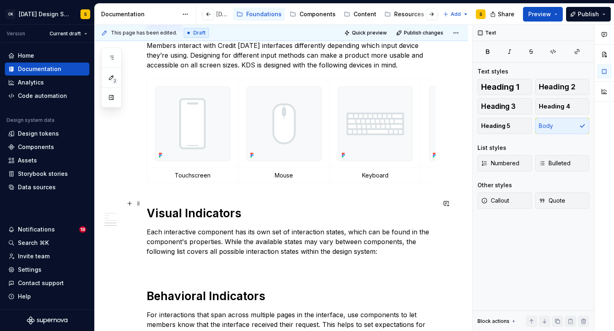
scroll to position [288, 0]
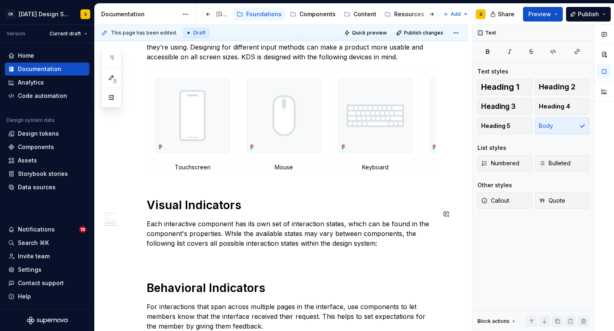
click at [220, 244] on div "Principles Subtle The design of interaction states are informative and necessar…" at bounding box center [291, 113] width 289 height 466
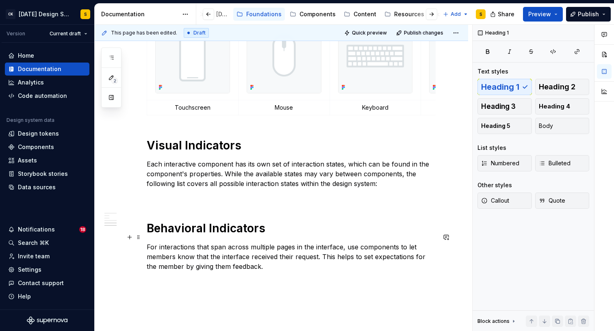
scroll to position [339, 0]
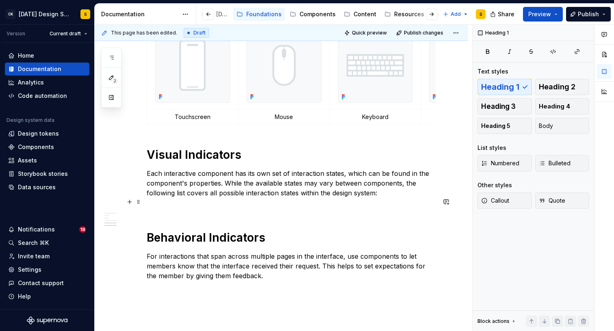
click at [213, 208] on div at bounding box center [291, 209] width 289 height 3
click at [217, 193] on div "Principles Subtle The design of interaction states are informative and necessar…" at bounding box center [291, 62] width 289 height 466
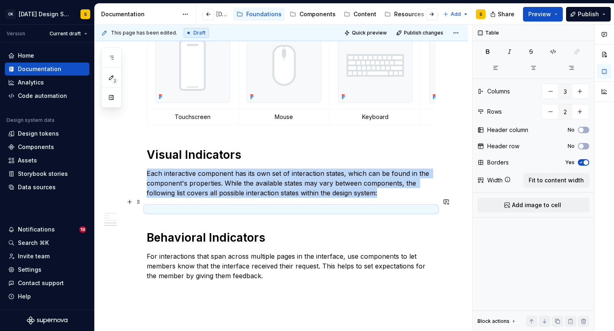
click at [159, 208] on div at bounding box center [291, 209] width 289 height 3
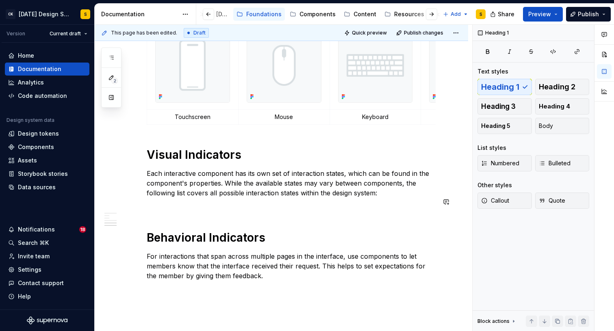
click at [169, 192] on div "Principles Subtle The design of interaction states are informative and necessar…" at bounding box center [291, 62] width 289 height 466
drag, startPoint x: 180, startPoint y: 192, endPoint x: 184, endPoint y: 208, distance: 17.1
click at [184, 208] on div "Principles Subtle The design of interaction states are informative and necessar…" at bounding box center [291, 62] width 289 height 466
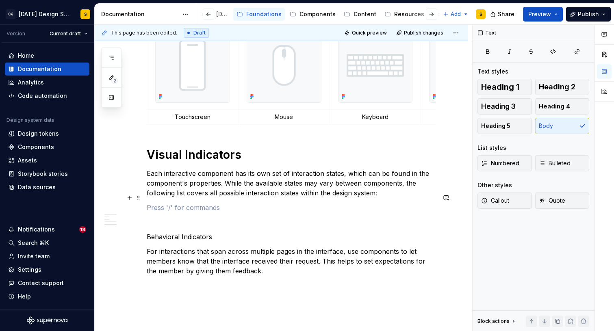
click at [180, 203] on p at bounding box center [291, 208] width 289 height 10
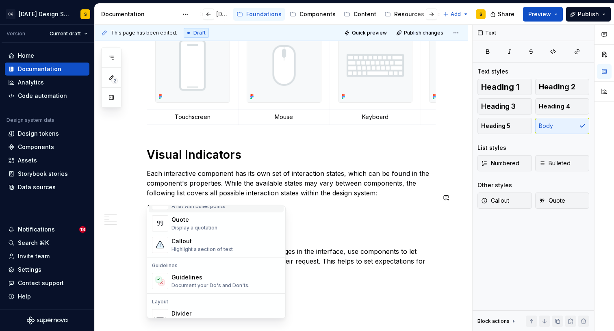
scroll to position [256, 0]
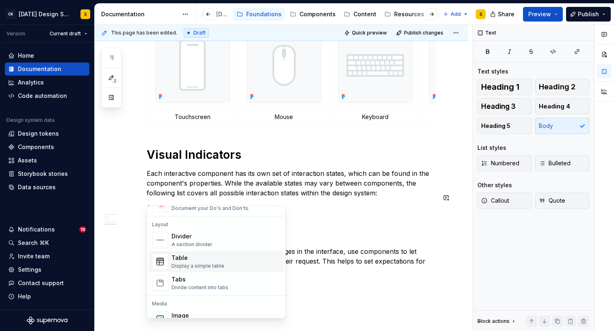
click at [193, 260] on div "Table" at bounding box center [197, 258] width 53 height 8
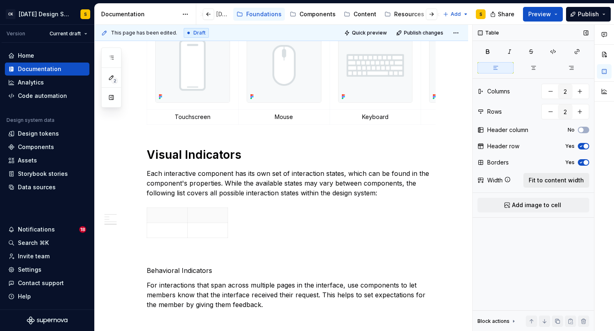
click at [577, 177] on span "Fit to content width" at bounding box center [556, 180] width 55 height 8
type textarea "*"
click at [581, 111] on button "button" at bounding box center [580, 111] width 15 height 15
type input "3"
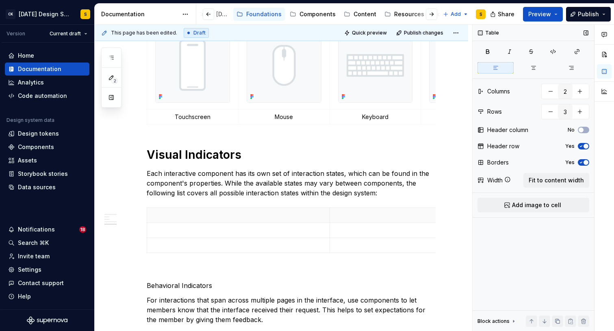
click at [580, 146] on icon "button" at bounding box center [581, 146] width 2 height 1
click at [500, 203] on button "Add image to cell" at bounding box center [533, 205] width 112 height 15
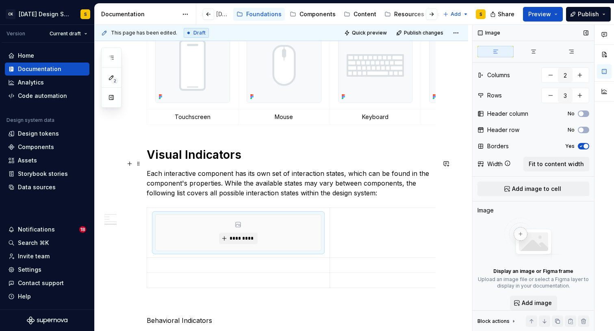
type textarea "*"
click at [238, 235] on span "*********" at bounding box center [241, 238] width 25 height 7
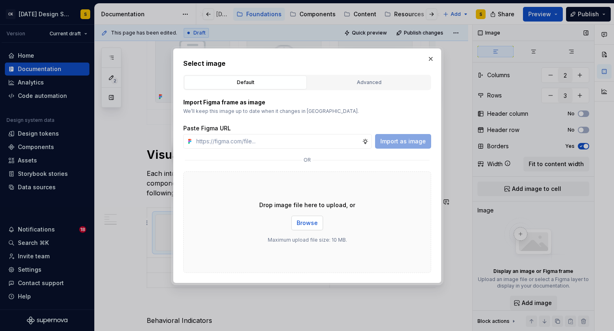
click at [298, 219] on span "Browse" at bounding box center [307, 223] width 21 height 8
click at [300, 142] on input "text" at bounding box center [277, 141] width 169 height 15
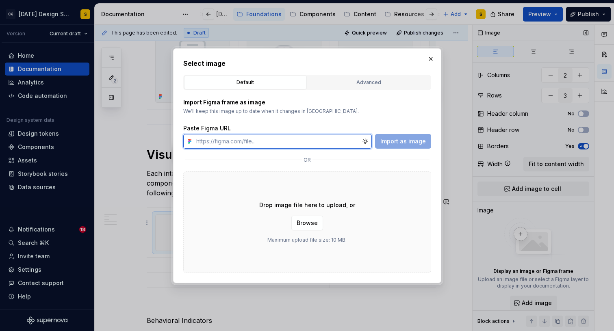
paste input "[URL][DOMAIN_NAME]"
type input "[URL][DOMAIN_NAME]"
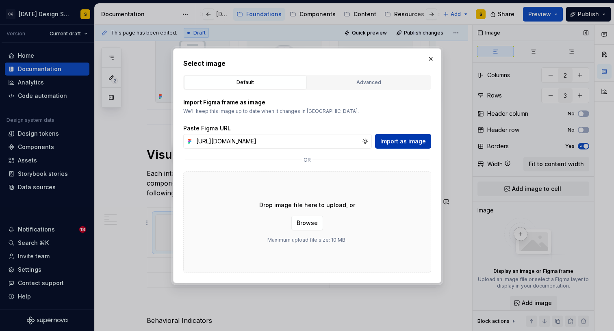
scroll to position [0, 0]
click at [404, 141] on span "Import as image" at bounding box center [403, 141] width 46 height 8
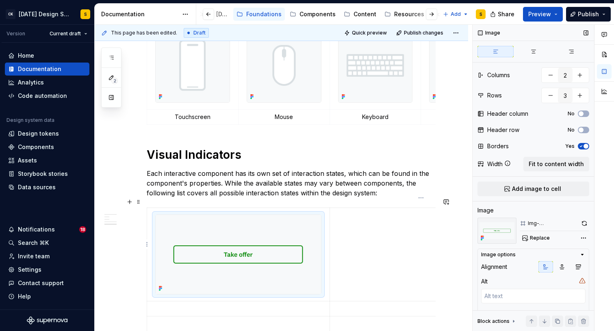
click at [369, 264] on td at bounding box center [421, 254] width 182 height 93
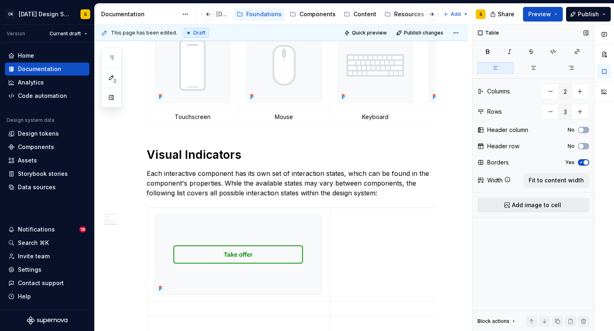
click at [519, 207] on span "Add image to cell" at bounding box center [536, 205] width 49 height 8
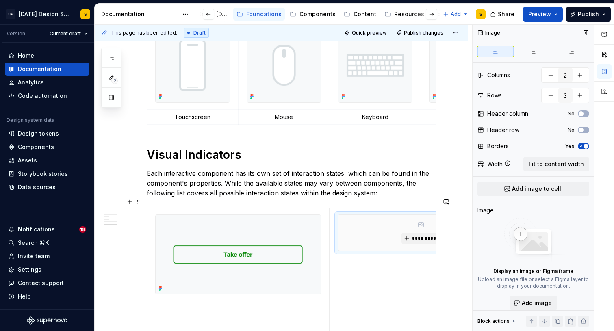
scroll to position [0, 66]
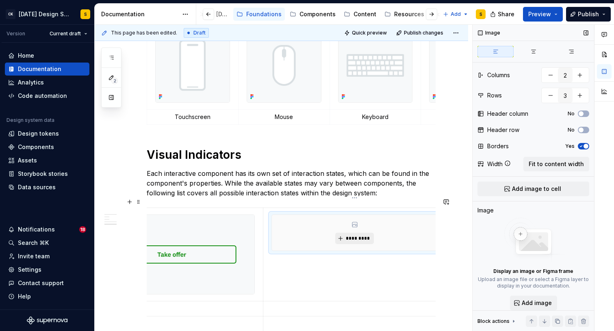
click at [362, 235] on span "*********" at bounding box center [357, 238] width 25 height 7
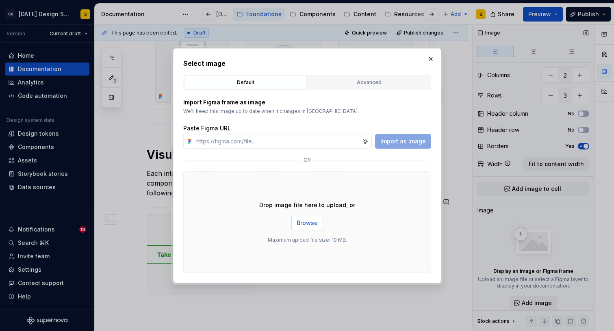
click at [306, 220] on span "Browse" at bounding box center [307, 223] width 21 height 8
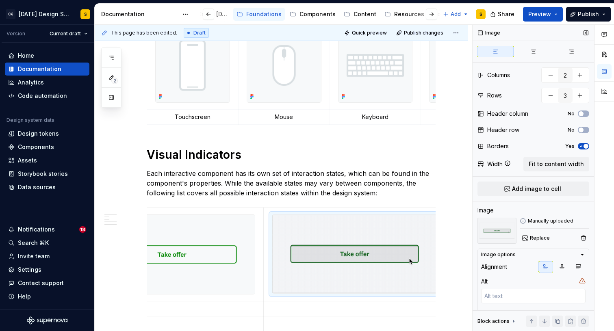
scroll to position [42, 0]
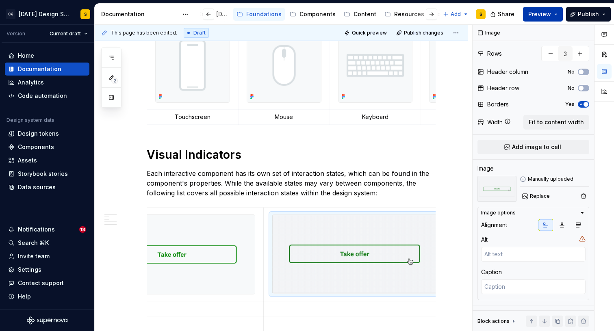
click at [558, 10] on button "Preview" at bounding box center [543, 14] width 40 height 15
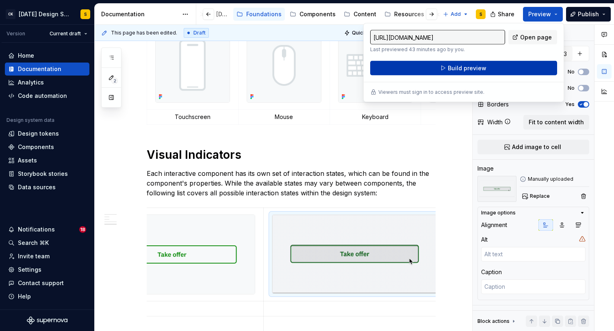
click at [488, 69] on button "Build preview" at bounding box center [463, 68] width 187 height 15
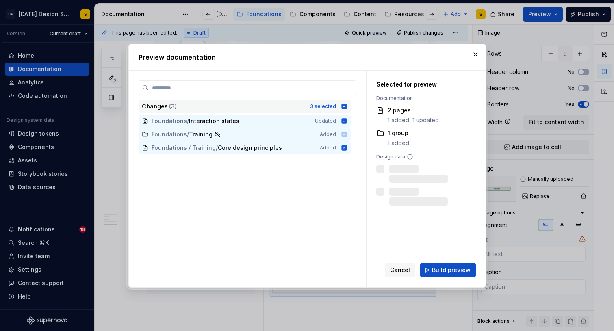
click at [347, 106] on icon at bounding box center [343, 106] width 5 height 5
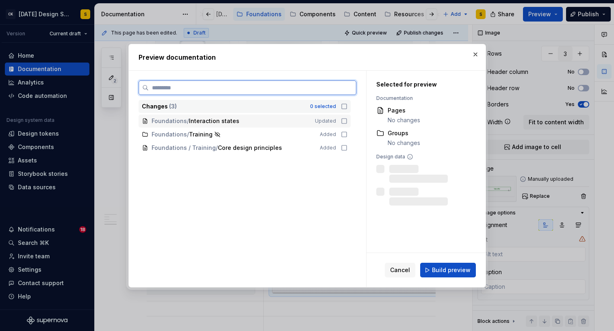
click at [347, 121] on icon at bounding box center [344, 121] width 7 height 7
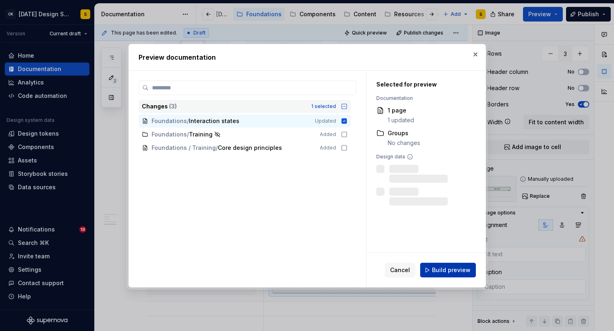
click at [445, 274] on button "Build preview" at bounding box center [448, 270] width 56 height 15
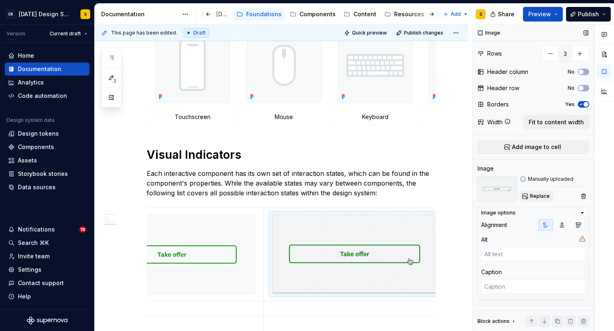
click at [538, 197] on span "Replace" at bounding box center [540, 196] width 20 height 7
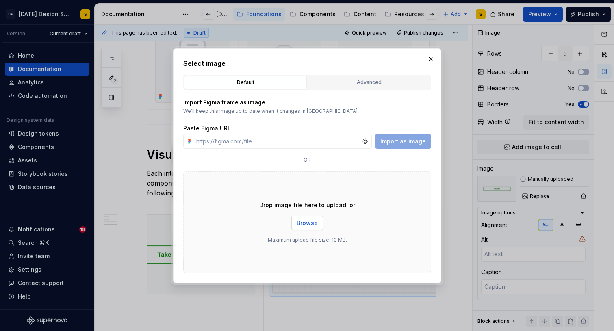
click at [311, 223] on span "Browse" at bounding box center [307, 223] width 21 height 8
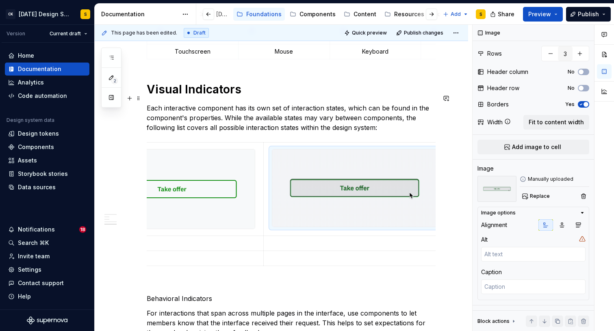
scroll to position [419, 0]
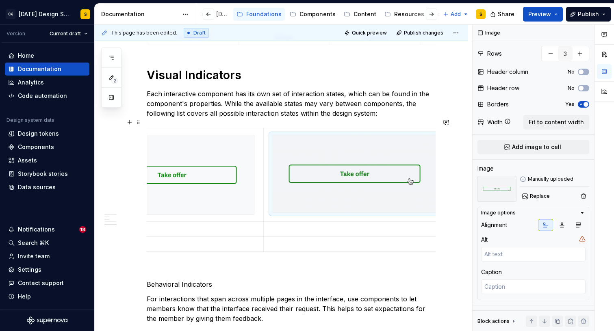
click at [455, 162] on div "Principles Subtle The design of interaction states are informative and necessar…" at bounding box center [281, 88] width 373 height 717
click at [557, 15] on button "Preview" at bounding box center [543, 14] width 40 height 15
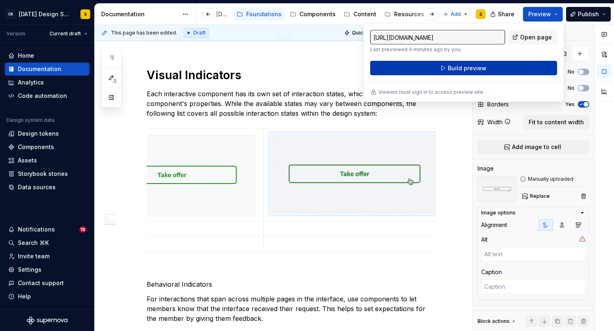
click at [499, 71] on button "Build preview" at bounding box center [463, 68] width 187 height 15
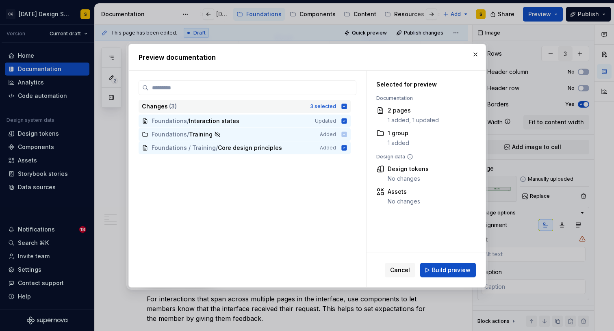
click at [347, 105] on icon at bounding box center [343, 106] width 5 height 5
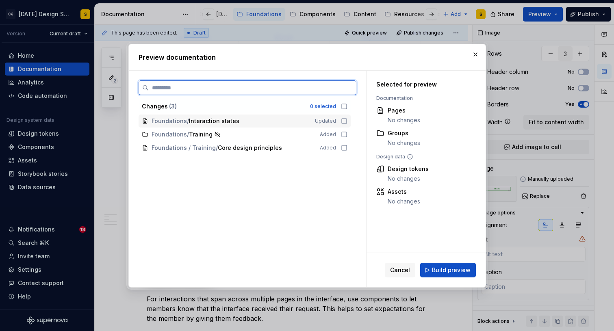
click at [347, 121] on icon at bounding box center [344, 121] width 7 height 7
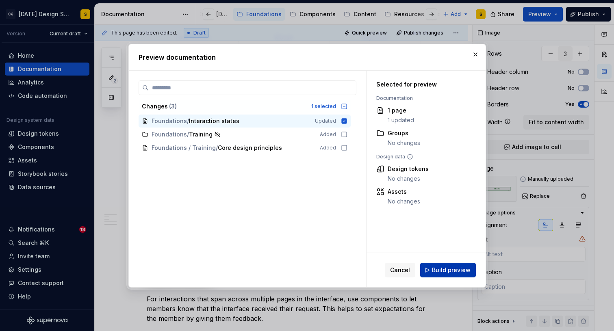
click at [445, 269] on span "Build preview" at bounding box center [451, 270] width 39 height 8
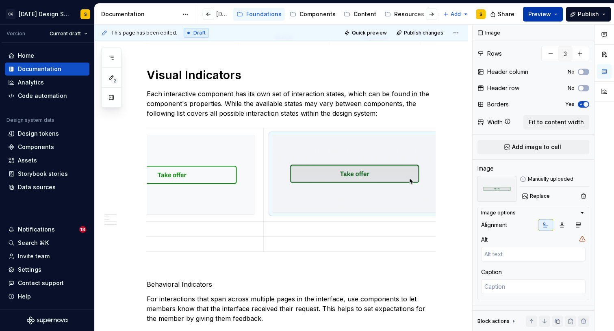
click at [557, 19] on button "Preview" at bounding box center [543, 14] width 40 height 15
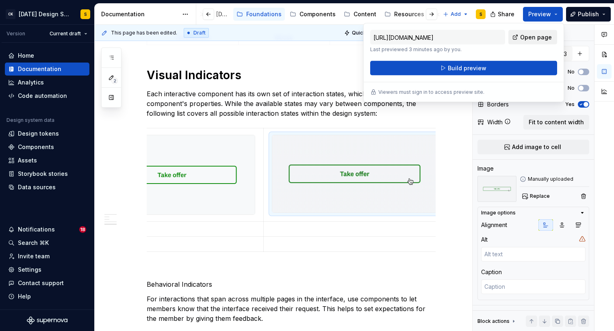
click at [532, 34] on span "Open page" at bounding box center [536, 37] width 32 height 8
click at [259, 209] on td at bounding box center [172, 174] width 183 height 93
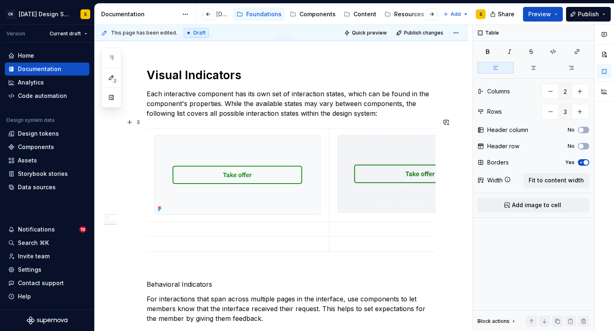
scroll to position [0, 0]
click at [252, 206] on div at bounding box center [238, 175] width 166 height 80
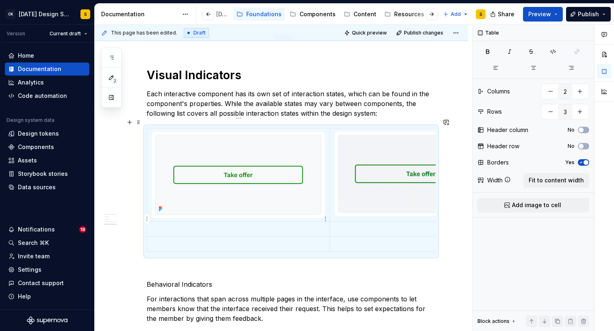
click at [275, 225] on p at bounding box center [238, 229] width 173 height 8
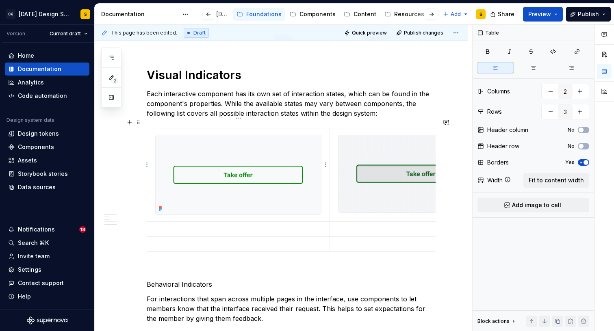
click at [243, 207] on div at bounding box center [238, 175] width 166 height 80
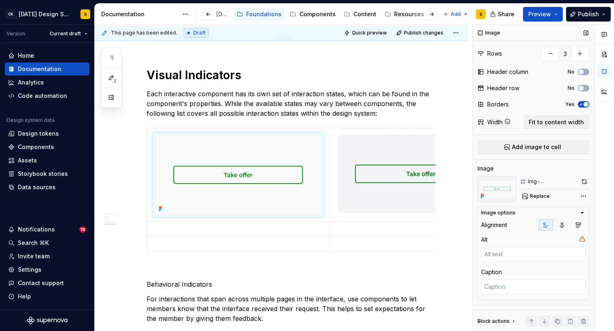
scroll to position [39, 0]
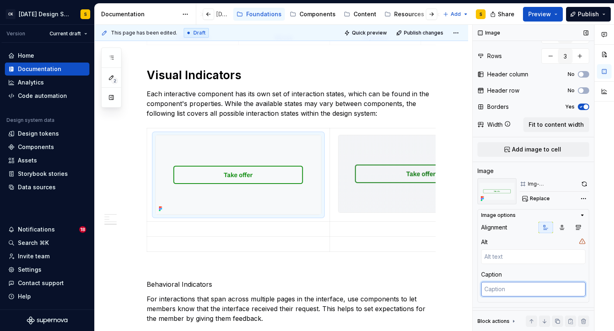
click at [501, 293] on textarea at bounding box center [533, 289] width 104 height 15
type textarea "*"
type textarea "I"
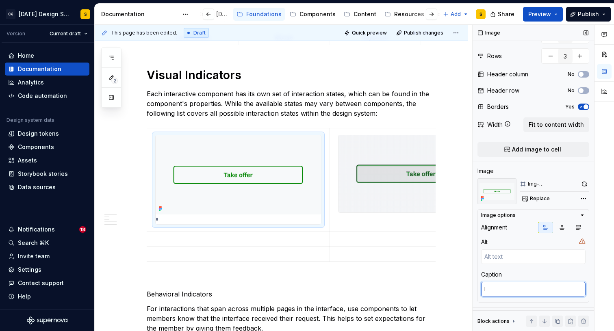
type textarea "*"
type textarea "In"
type textarea "*"
type textarea "Ini"
type textarea "*"
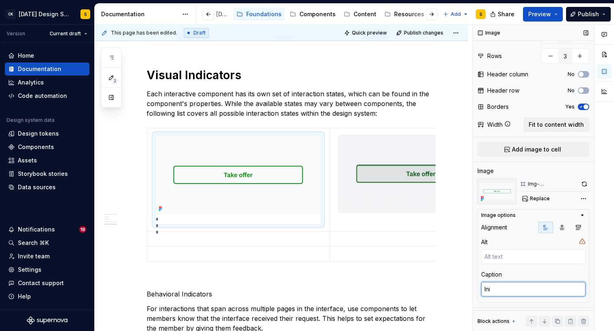
type textarea "Init"
type textarea "*"
type textarea "Initi"
type textarea "*"
type textarea "Initial"
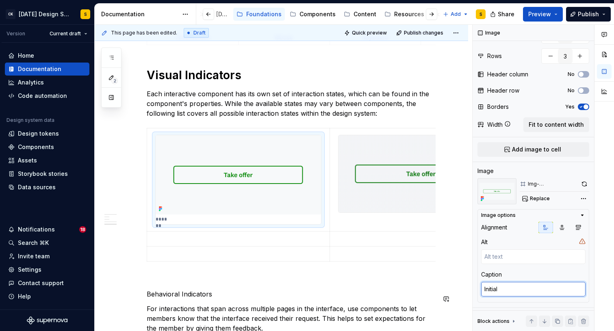
type textarea "*"
type textarea "Initial"
click at [247, 206] on div "*******" at bounding box center [238, 179] width 165 height 89
click at [513, 288] on textarea "Initial" at bounding box center [533, 289] width 104 height 15
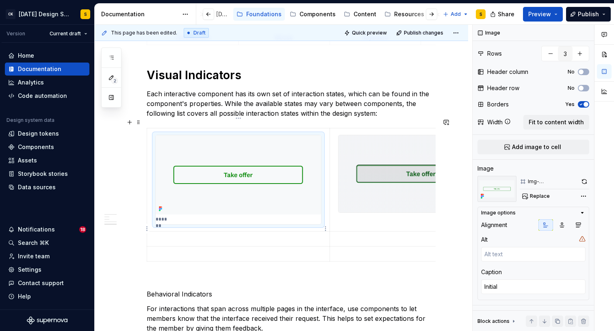
scroll to position [0, 0]
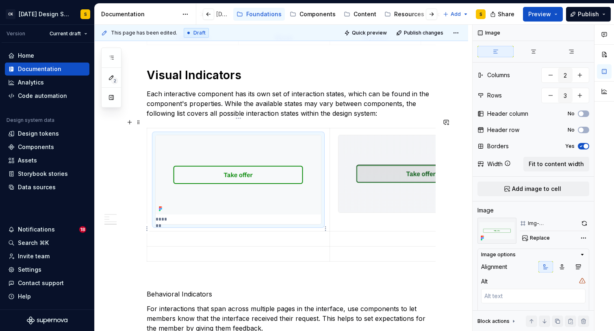
click at [190, 235] on p at bounding box center [238, 239] width 173 height 8
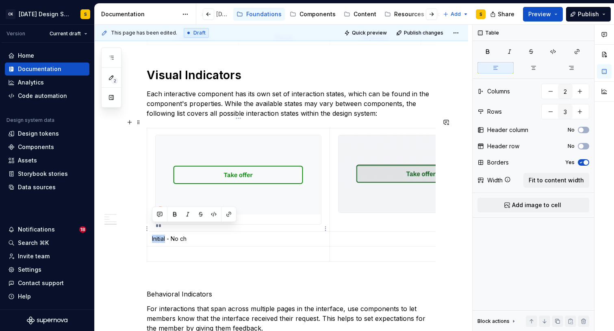
drag, startPoint x: 166, startPoint y: 229, endPoint x: 150, endPoint y: 229, distance: 15.8
click at [150, 231] on td "Initial - No ch" at bounding box center [238, 238] width 183 height 15
click at [488, 53] on icon "button" at bounding box center [487, 52] width 3 height 4
click at [194, 235] on p "Initial - No ch" at bounding box center [238, 239] width 173 height 8
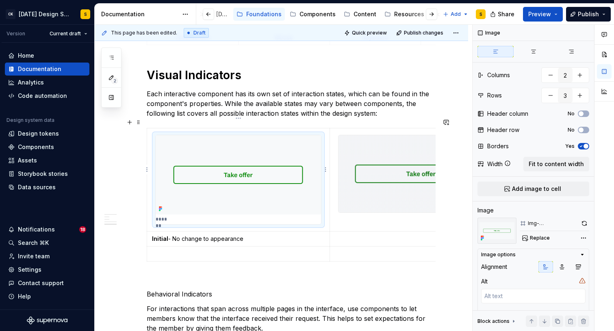
click at [257, 199] on img at bounding box center [238, 174] width 165 height 79
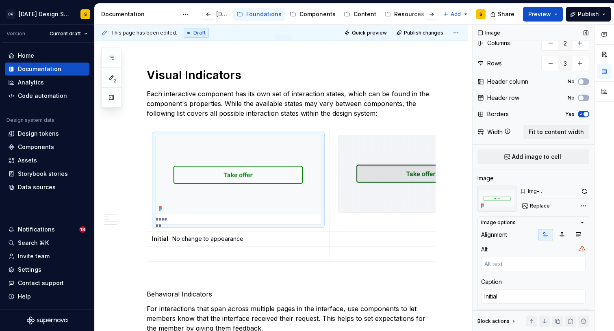
scroll to position [42, 0]
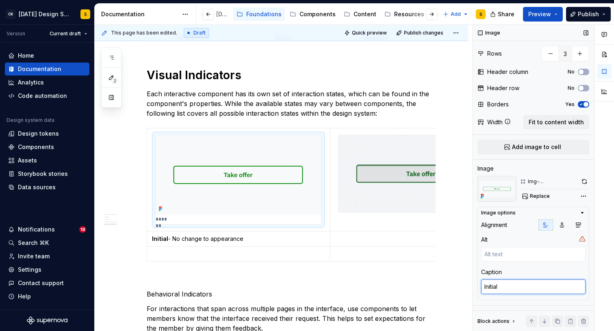
click at [504, 287] on textarea "Initial" at bounding box center [533, 287] width 104 height 15
type textarea "*"
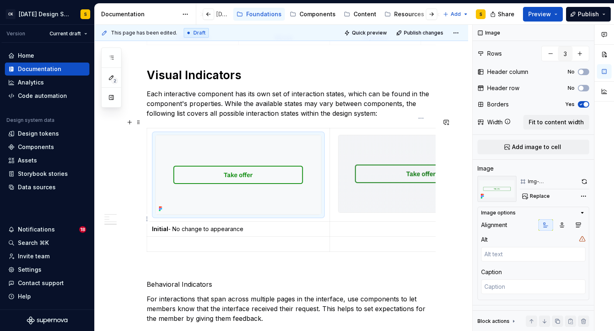
click at [382, 225] on p at bounding box center [421, 229] width 173 height 8
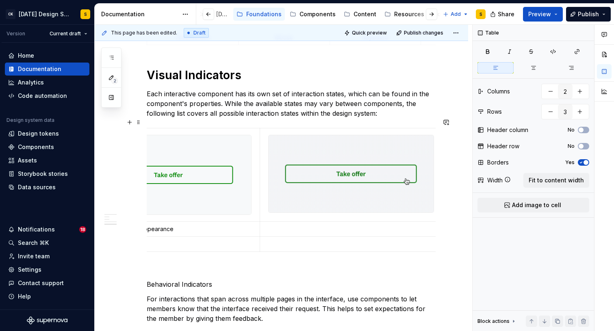
scroll to position [0, 73]
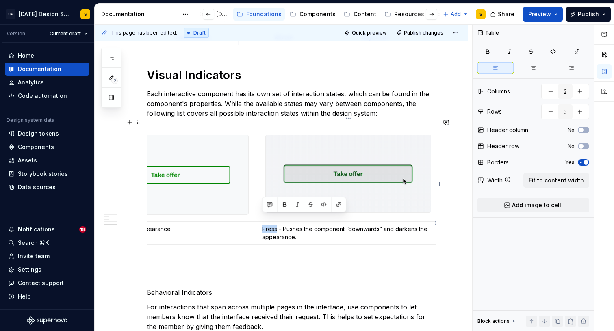
drag, startPoint x: 277, startPoint y: 219, endPoint x: 262, endPoint y: 219, distance: 15.0
click at [262, 225] on p "Press - Pushes the component “downwards” and darkens the appearance." at bounding box center [348, 233] width 173 height 16
click at [487, 52] on icon "button" at bounding box center [487, 51] width 7 height 7
click at [396, 225] on p "Press - Pushes the component “downwards” and darkens the appearance." at bounding box center [348, 233] width 173 height 16
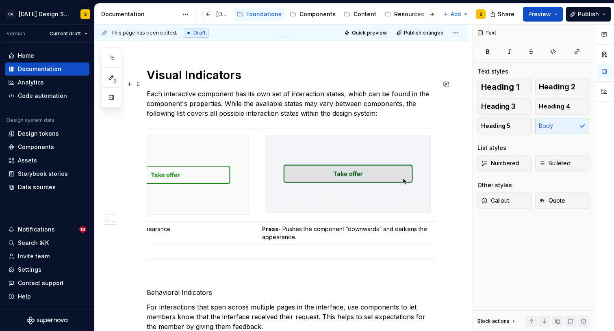
click at [402, 89] on p "Each interactive component has its own set of interaction states, which can be …" at bounding box center [291, 103] width 289 height 29
click at [556, 12] on button "Preview" at bounding box center [543, 14] width 40 height 15
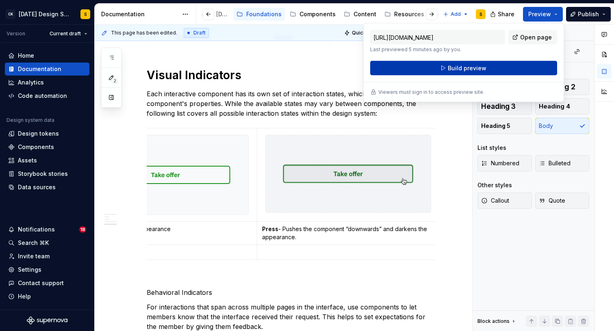
click at [525, 67] on button "Build preview" at bounding box center [463, 68] width 187 height 15
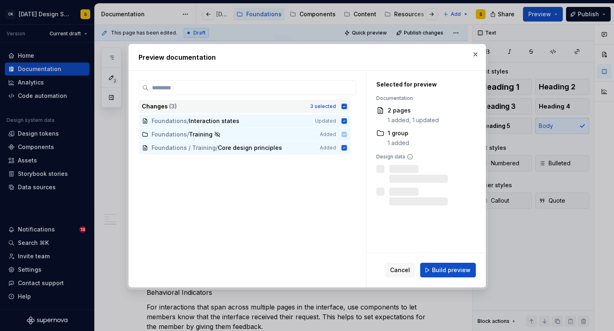
click at [347, 106] on icon at bounding box center [343, 106] width 5 height 5
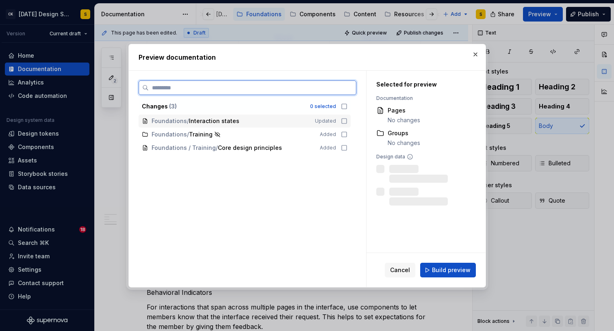
click at [347, 121] on icon at bounding box center [344, 121] width 7 height 7
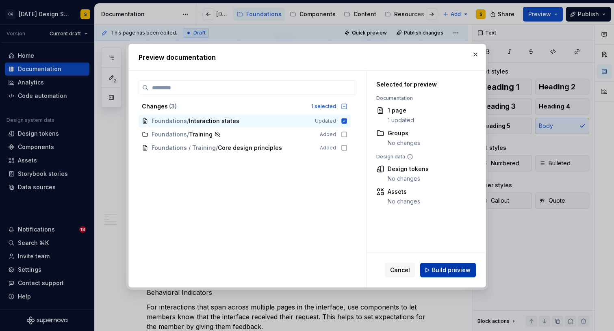
click at [460, 269] on span "Build preview" at bounding box center [451, 270] width 39 height 8
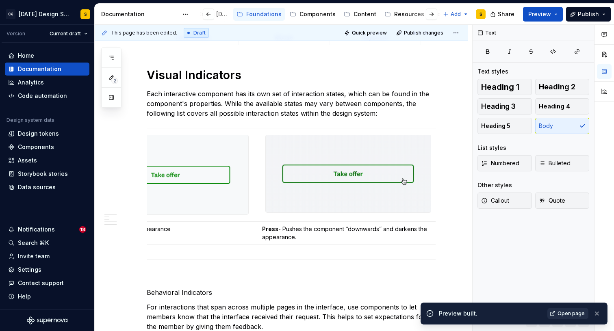
click at [556, 316] on link "Open page" at bounding box center [567, 313] width 41 height 11
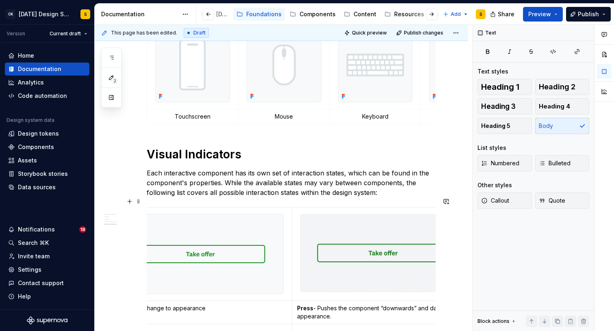
scroll to position [333, 0]
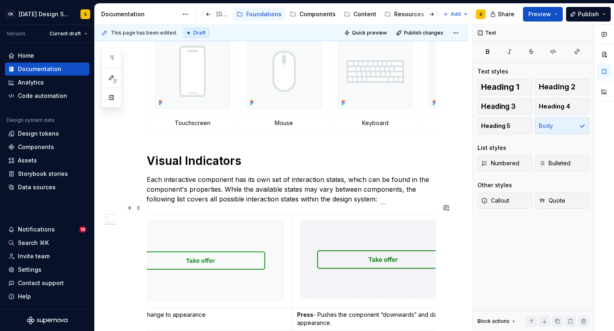
click at [300, 224] on div at bounding box center [383, 260] width 166 height 78
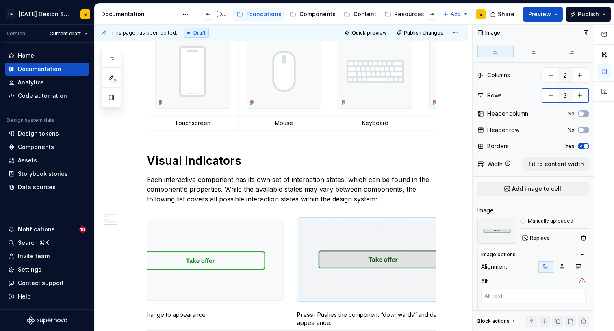
click at [579, 95] on button "button" at bounding box center [580, 95] width 15 height 15
type textarea "*"
type input "4"
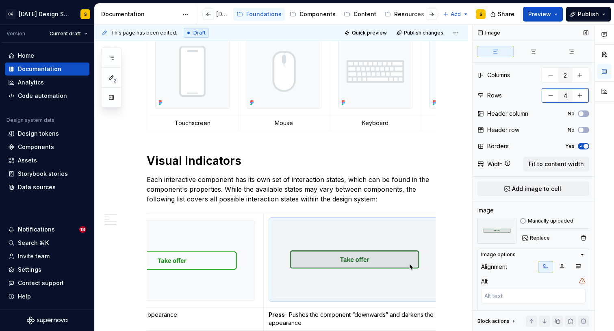
click at [579, 95] on button "button" at bounding box center [580, 95] width 15 height 15
type textarea "*"
type input "5"
click at [579, 95] on button "button" at bounding box center [580, 95] width 15 height 15
type textarea "*"
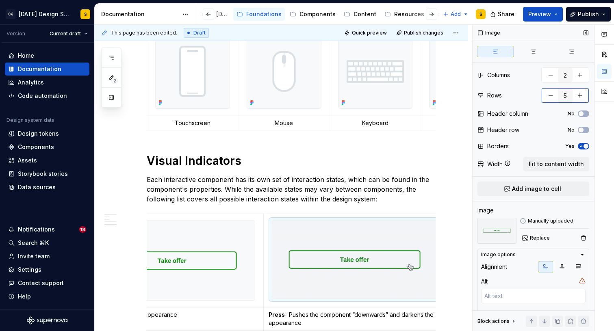
type input "6"
click at [579, 95] on button "button" at bounding box center [580, 95] width 15 height 15
type textarea "*"
type input "7"
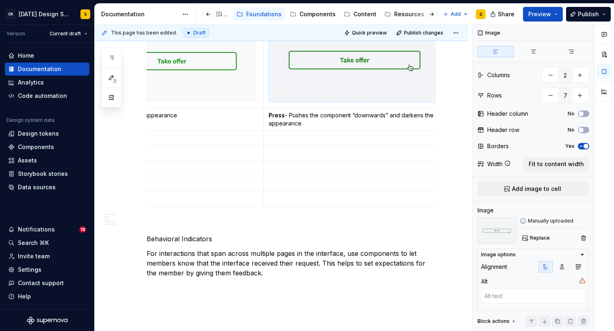
scroll to position [534, 0]
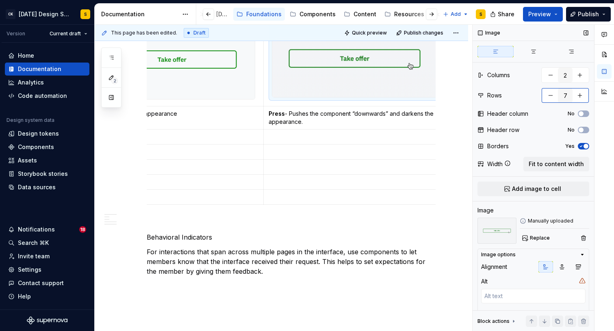
click at [581, 95] on button "button" at bounding box center [580, 95] width 15 height 15
type textarea "*"
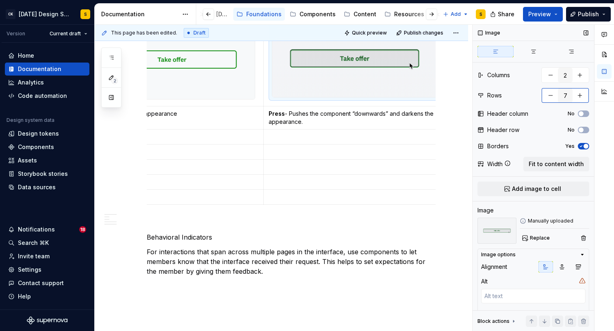
type input "8"
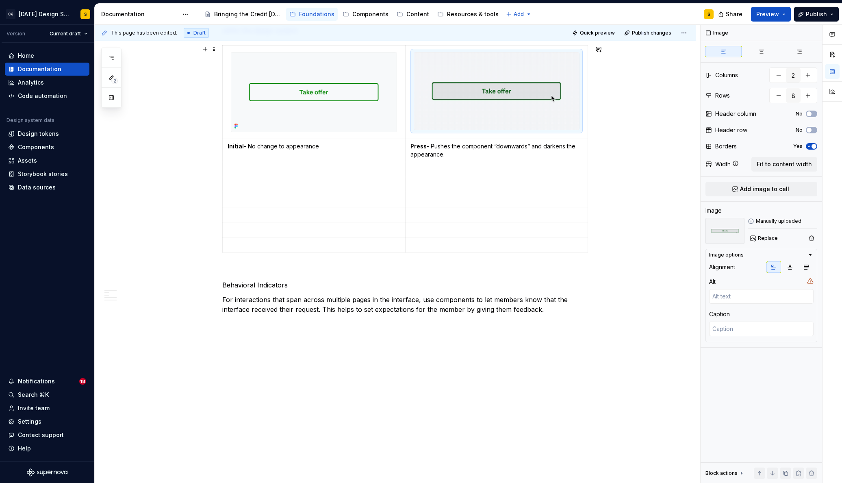
scroll to position [492, 0]
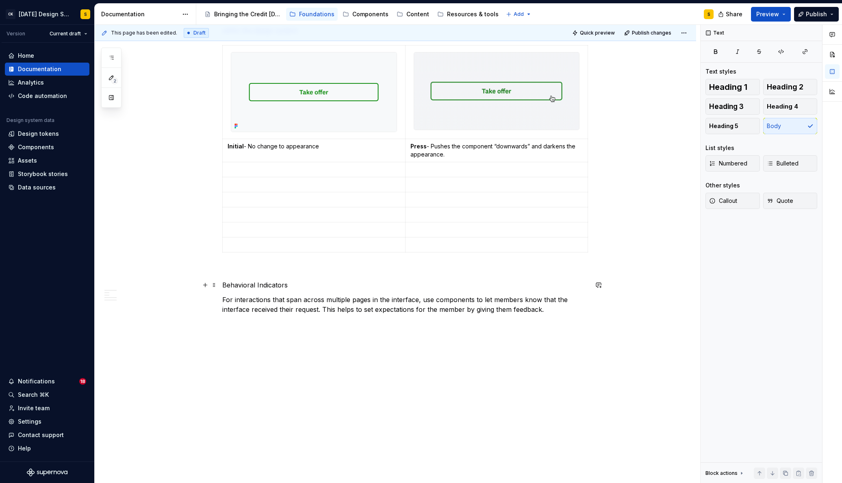
click at [246, 286] on p "Behavioral Indicators" at bounding box center [405, 285] width 366 height 10
click at [275, 269] on button "button" at bounding box center [275, 269] width 11 height 11
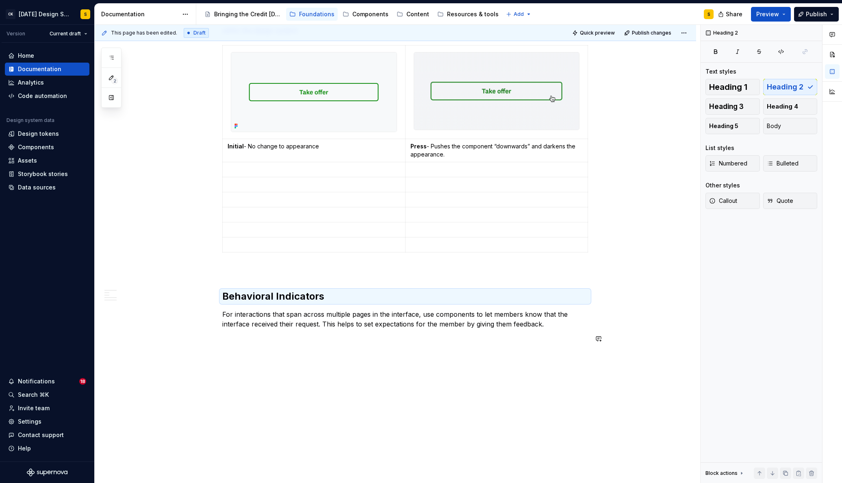
click at [264, 331] on div "Principles Subtle The design of interaction states are informative and necessar…" at bounding box center [395, 77] width 601 height 841
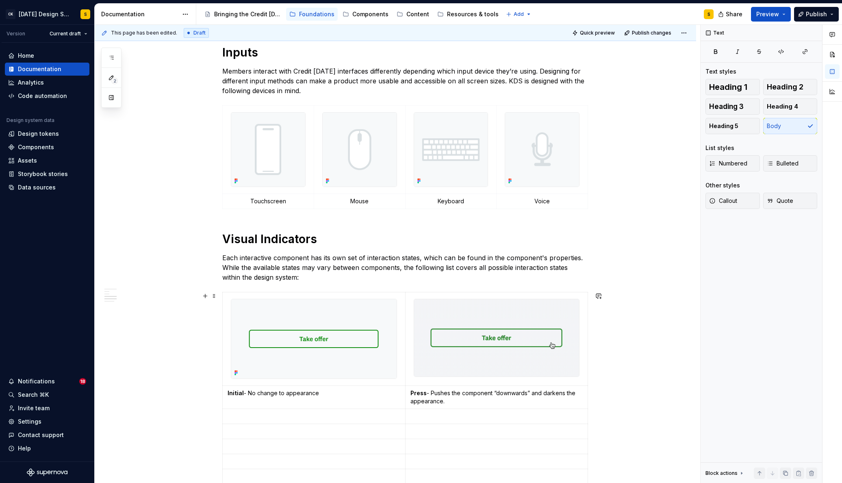
scroll to position [278, 0]
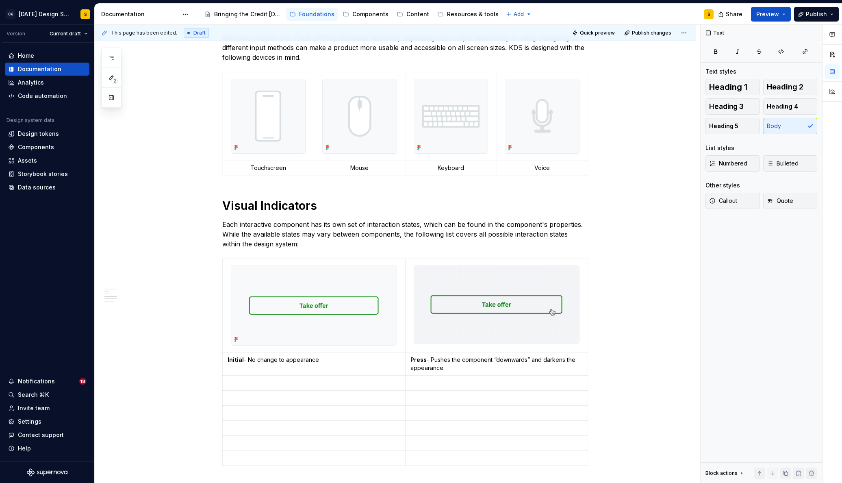
type textarea "*"
